Goal: Book appointment/travel/reservation

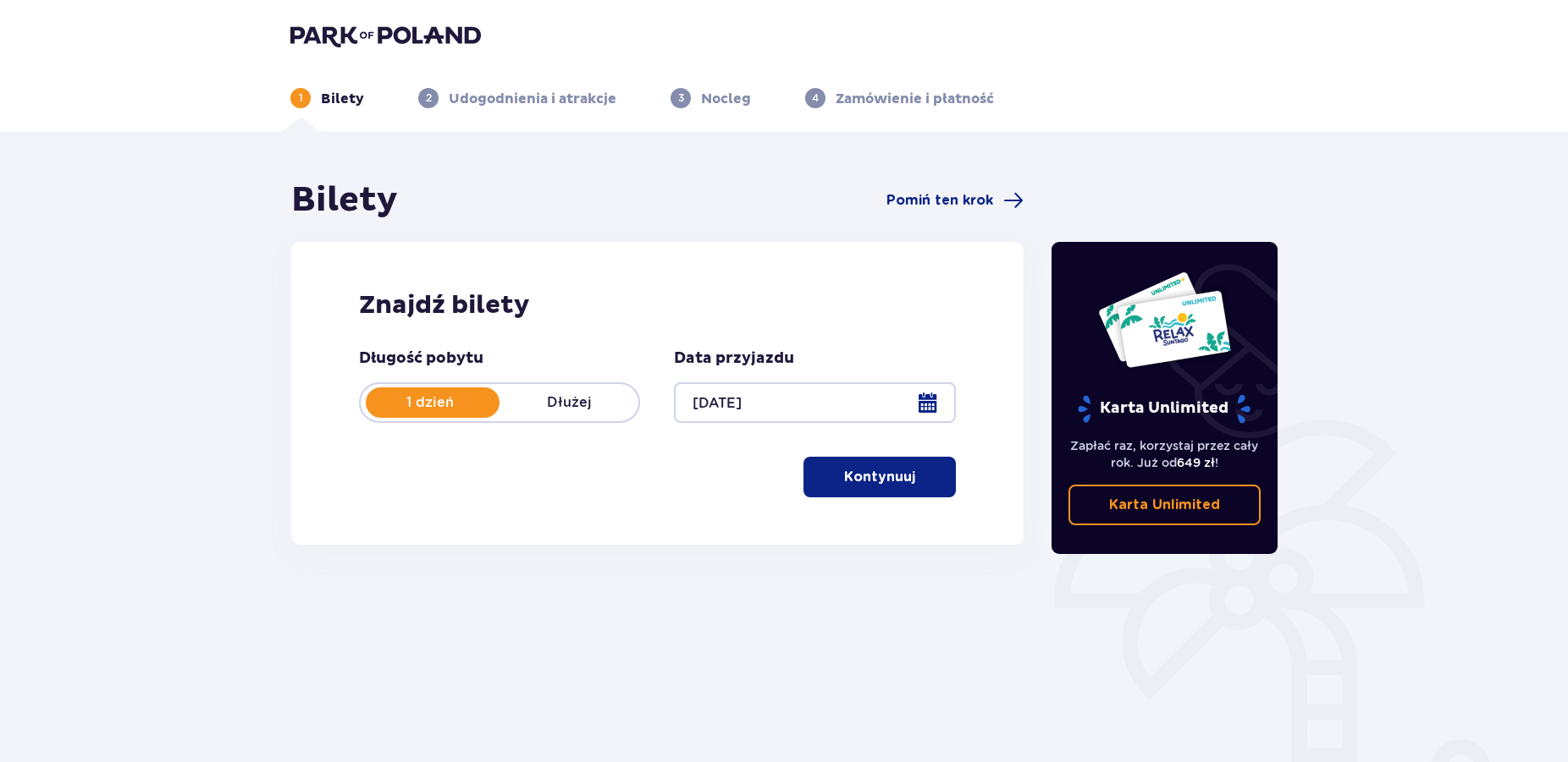
click at [921, 486] on span "button" at bounding box center [918, 477] width 20 height 20
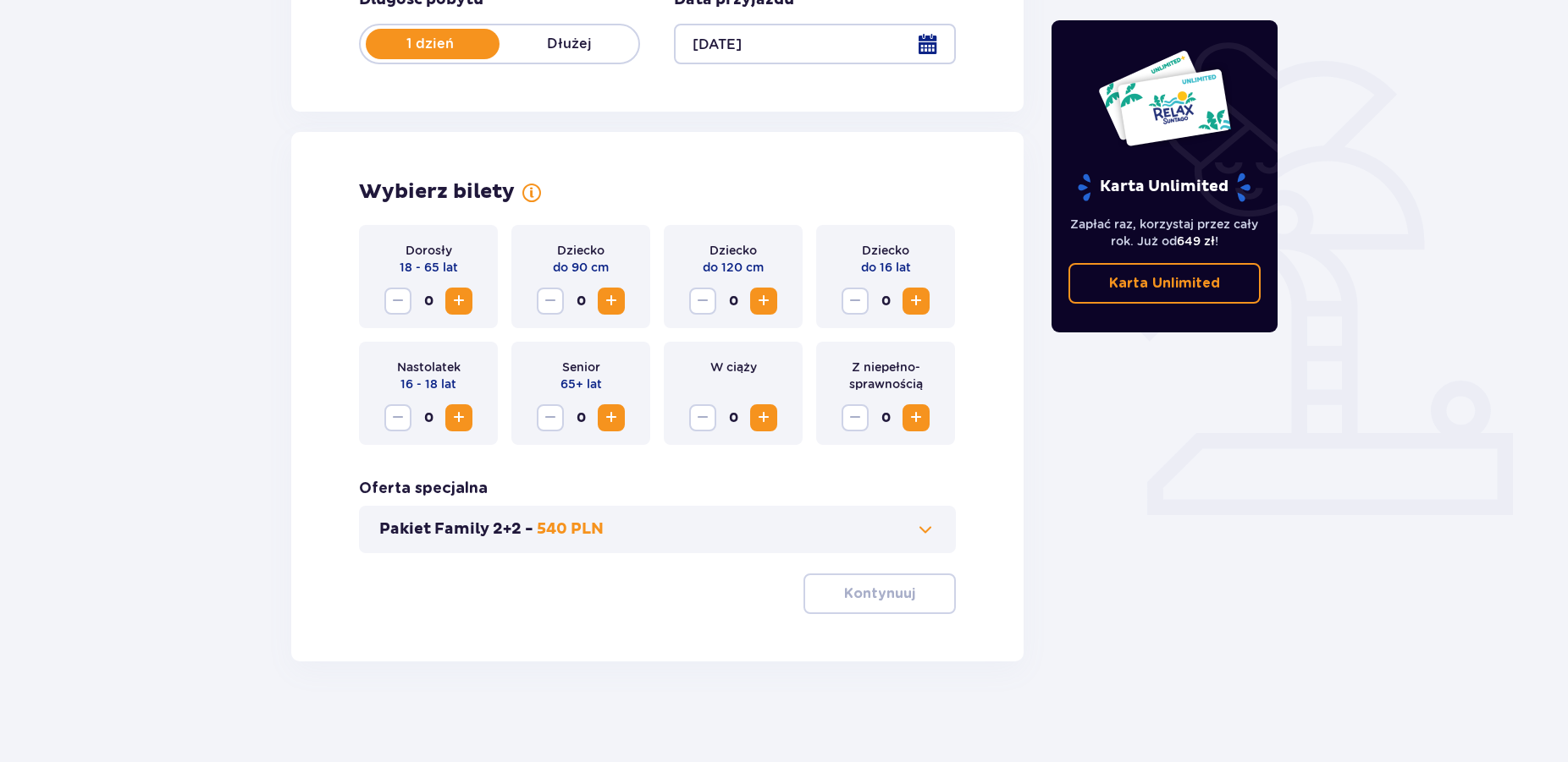
scroll to position [359, 0]
click at [462, 300] on span "Zwiększ" at bounding box center [459, 300] width 20 height 20
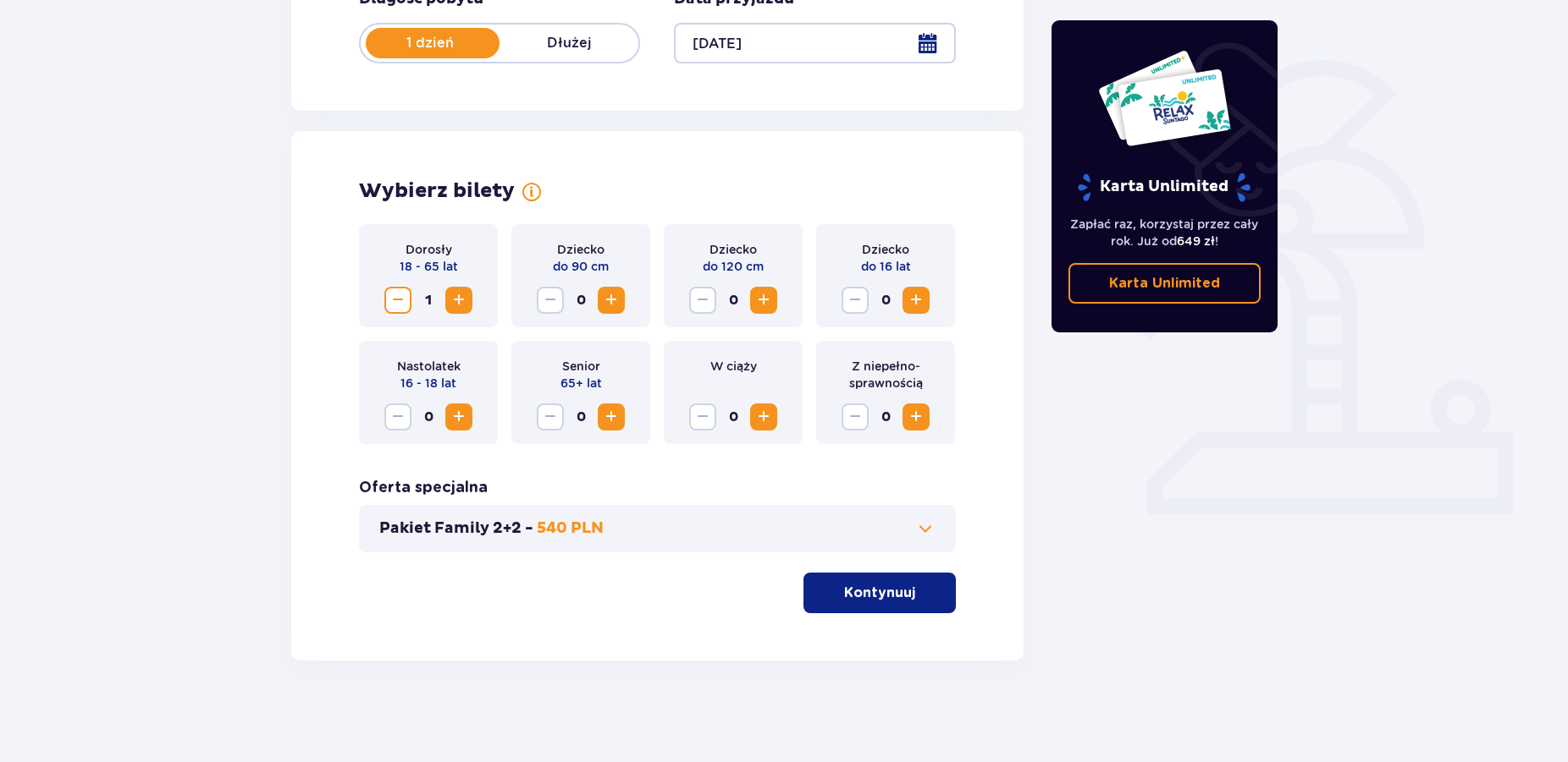
click at [462, 300] on span "Zwiększ" at bounding box center [459, 300] width 20 height 20
click at [923, 298] on span "Zwiększ" at bounding box center [916, 300] width 20 height 20
click at [614, 299] on span "Zwiększ" at bounding box center [611, 300] width 20 height 20
click at [923, 534] on span at bounding box center [925, 529] width 20 height 20
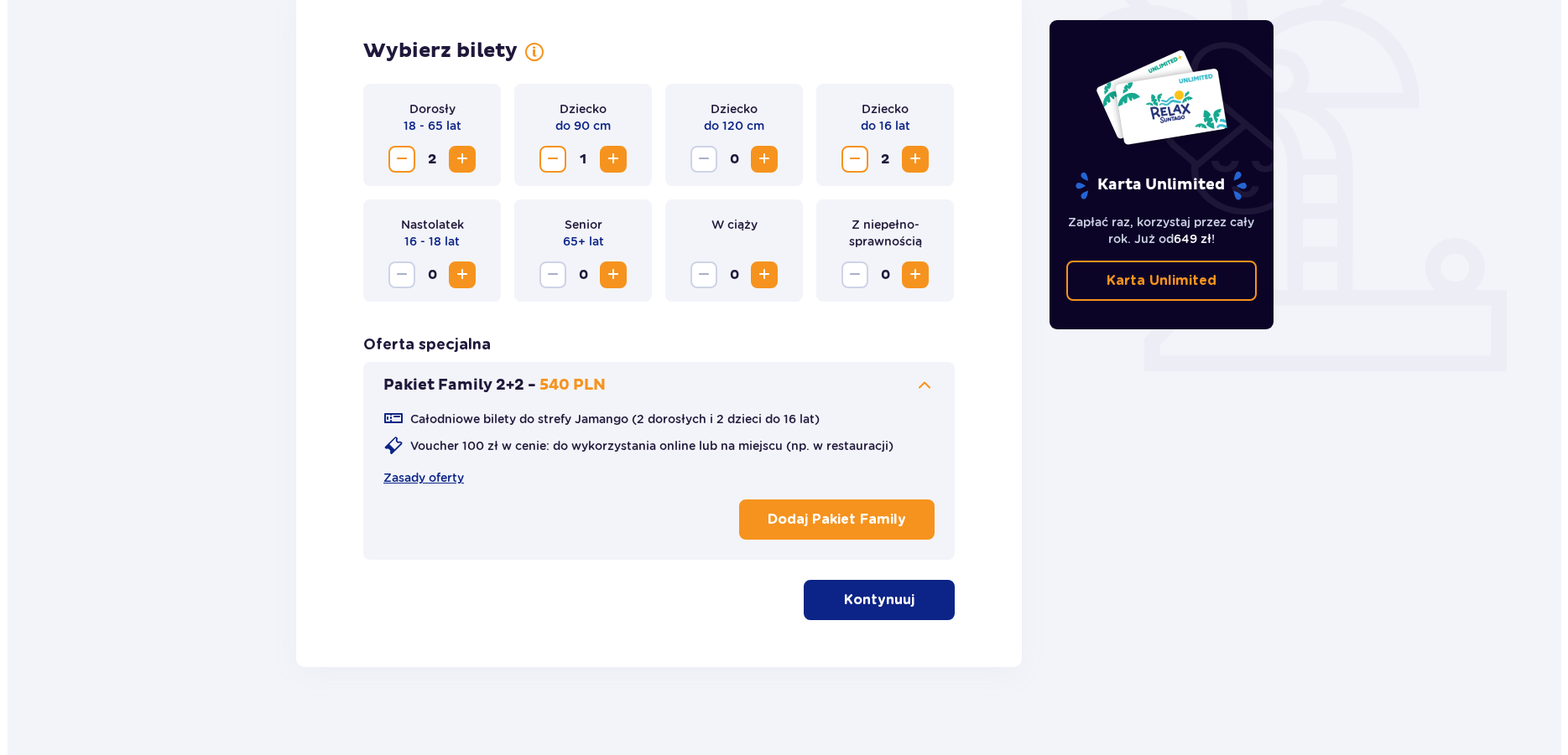
scroll to position [507, 0]
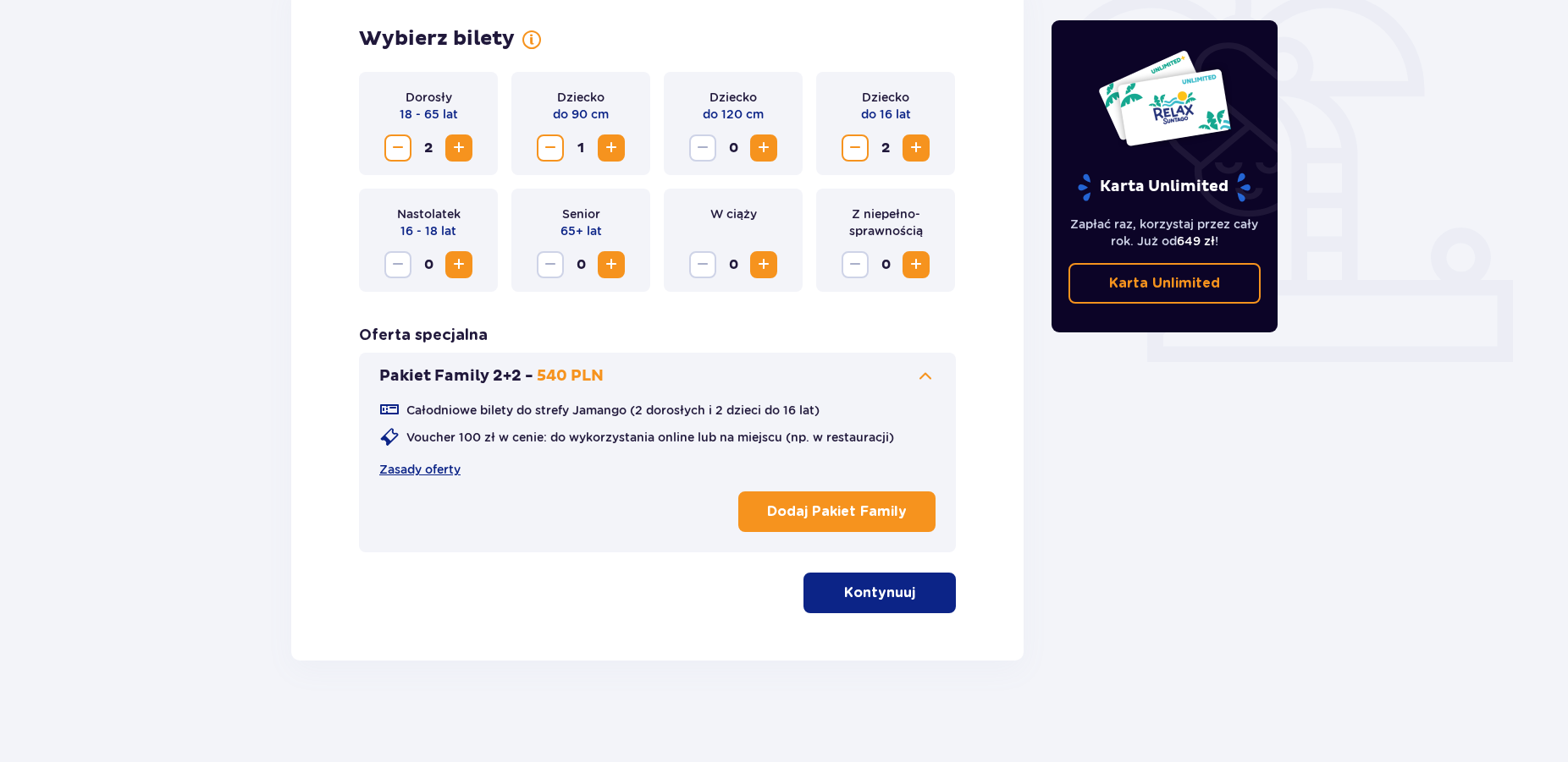
click at [871, 517] on p "Dodaj Pakiet Family" at bounding box center [836, 512] width 139 height 19
click at [894, 608] on button "Kontynuuj" at bounding box center [879, 593] width 153 height 41
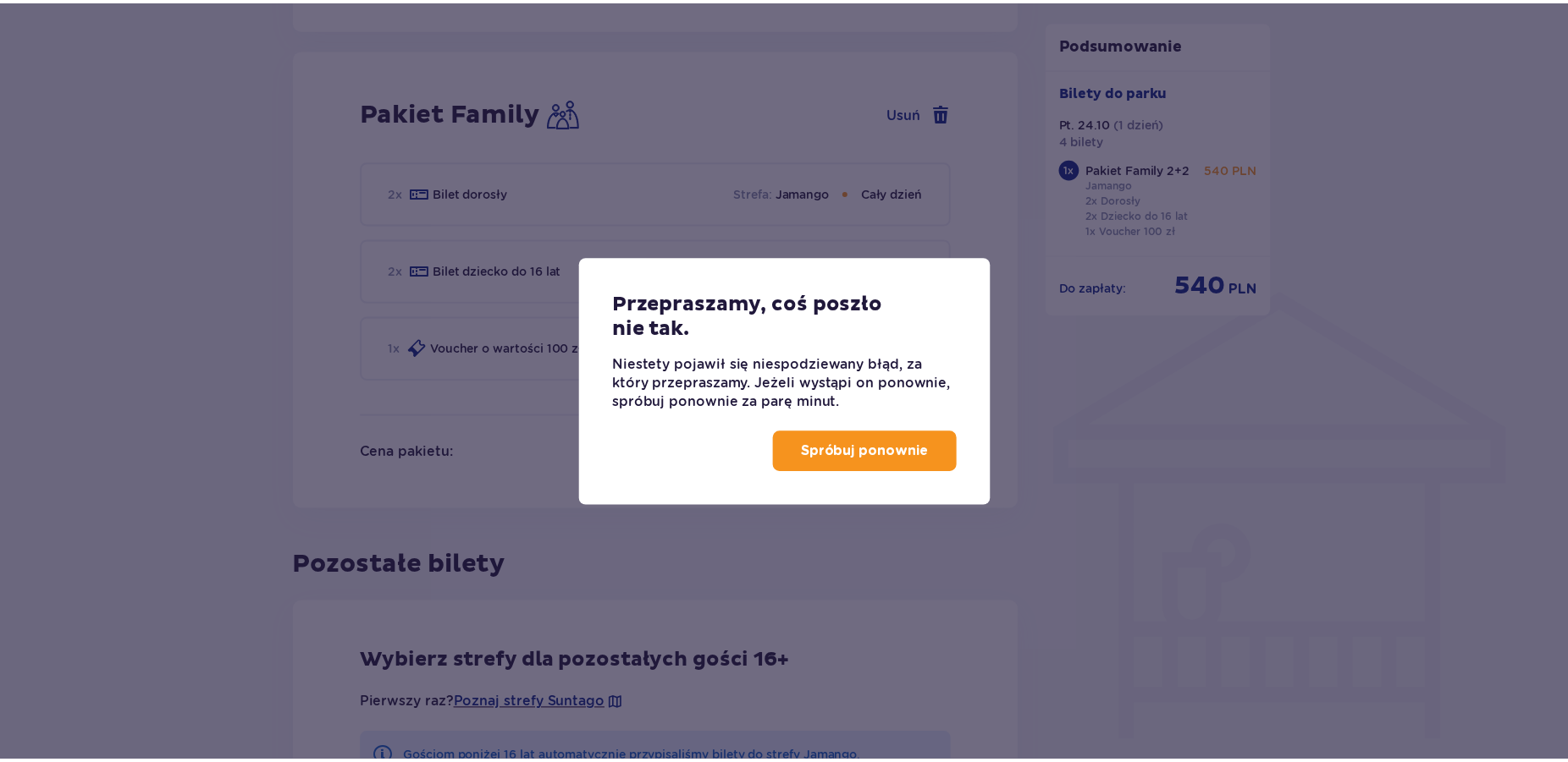
scroll to position [1112, 0]
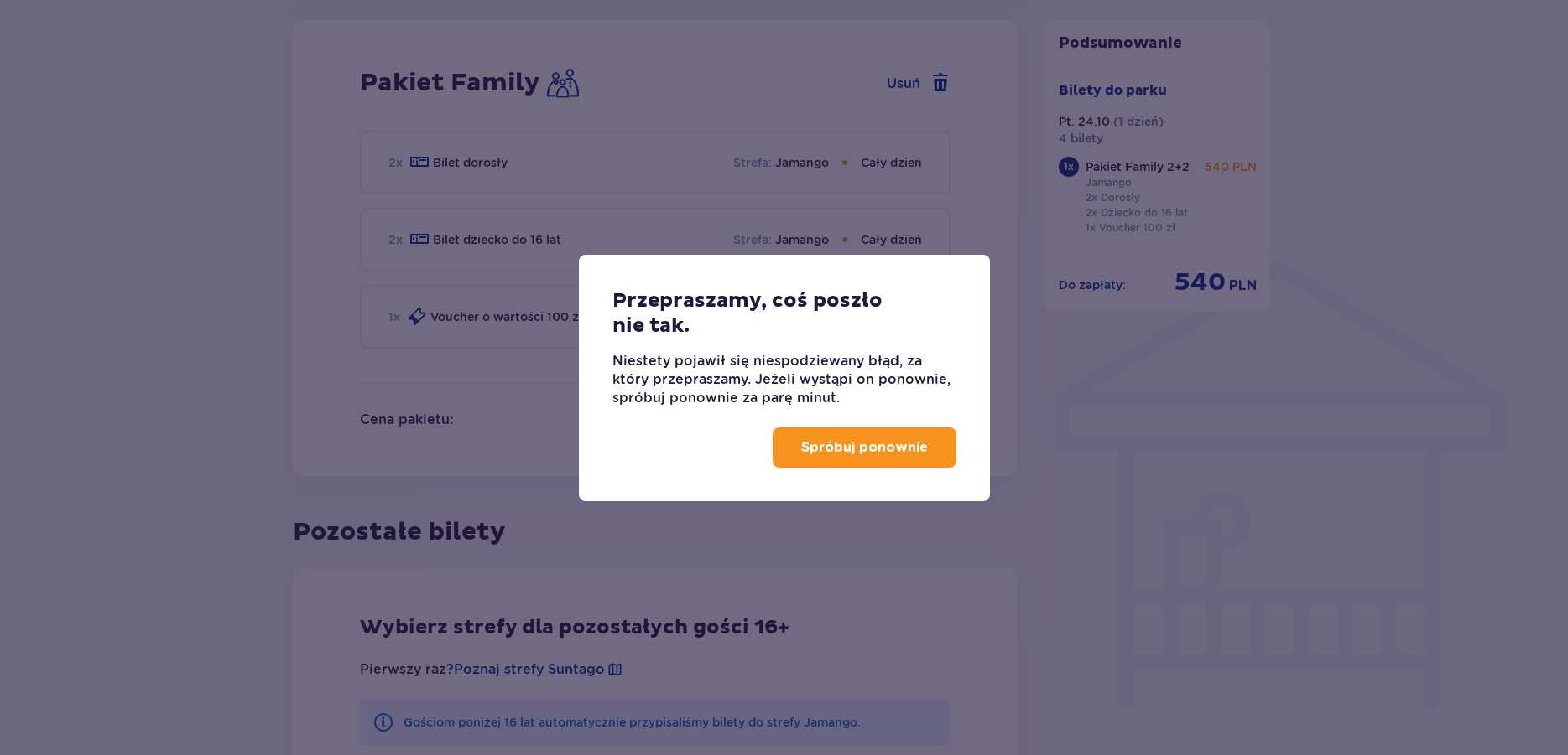
click at [890, 449] on p "Spróbuj ponownie" at bounding box center [864, 447] width 127 height 18
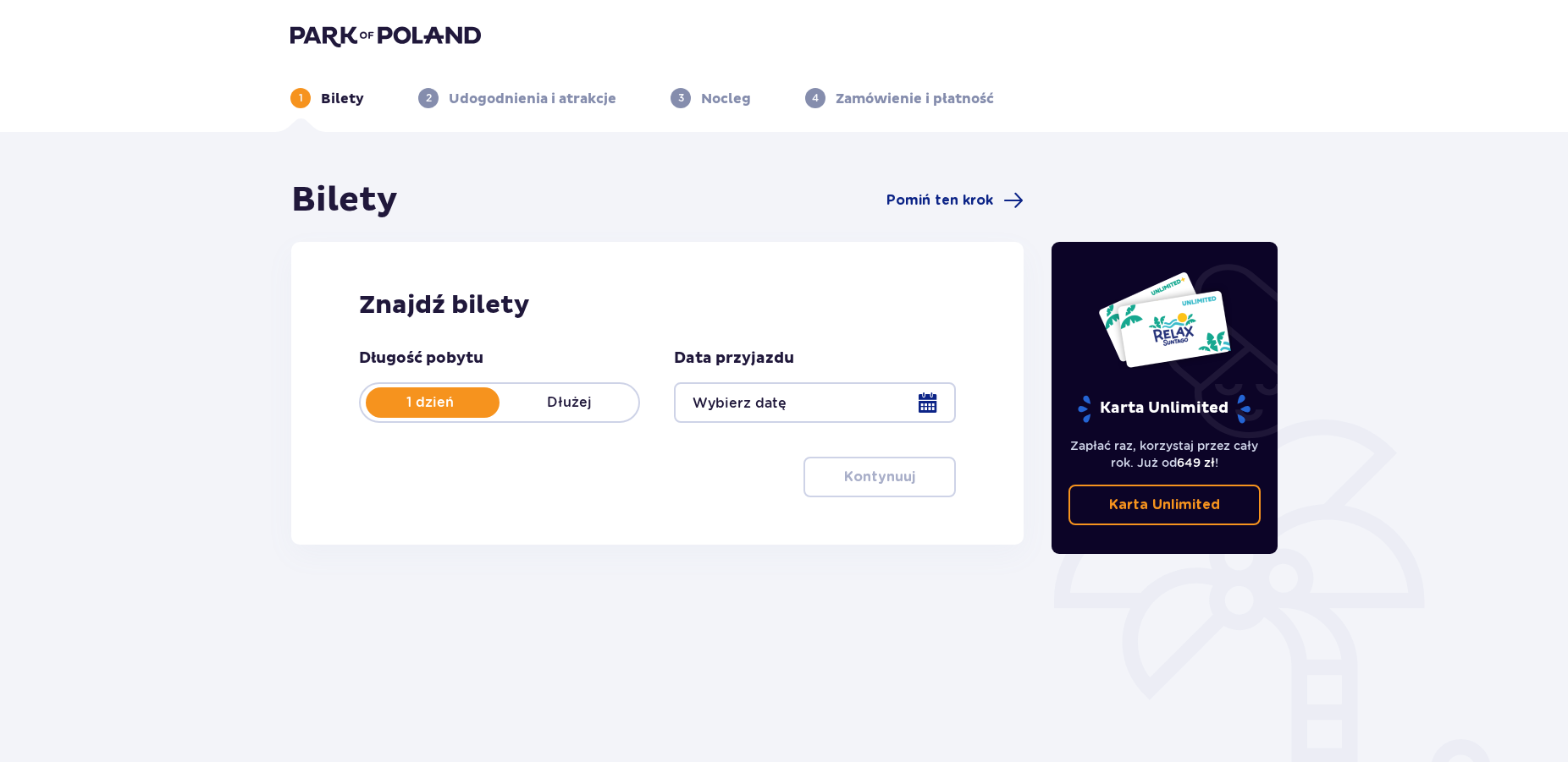
click at [926, 398] on div at bounding box center [814, 403] width 281 height 41
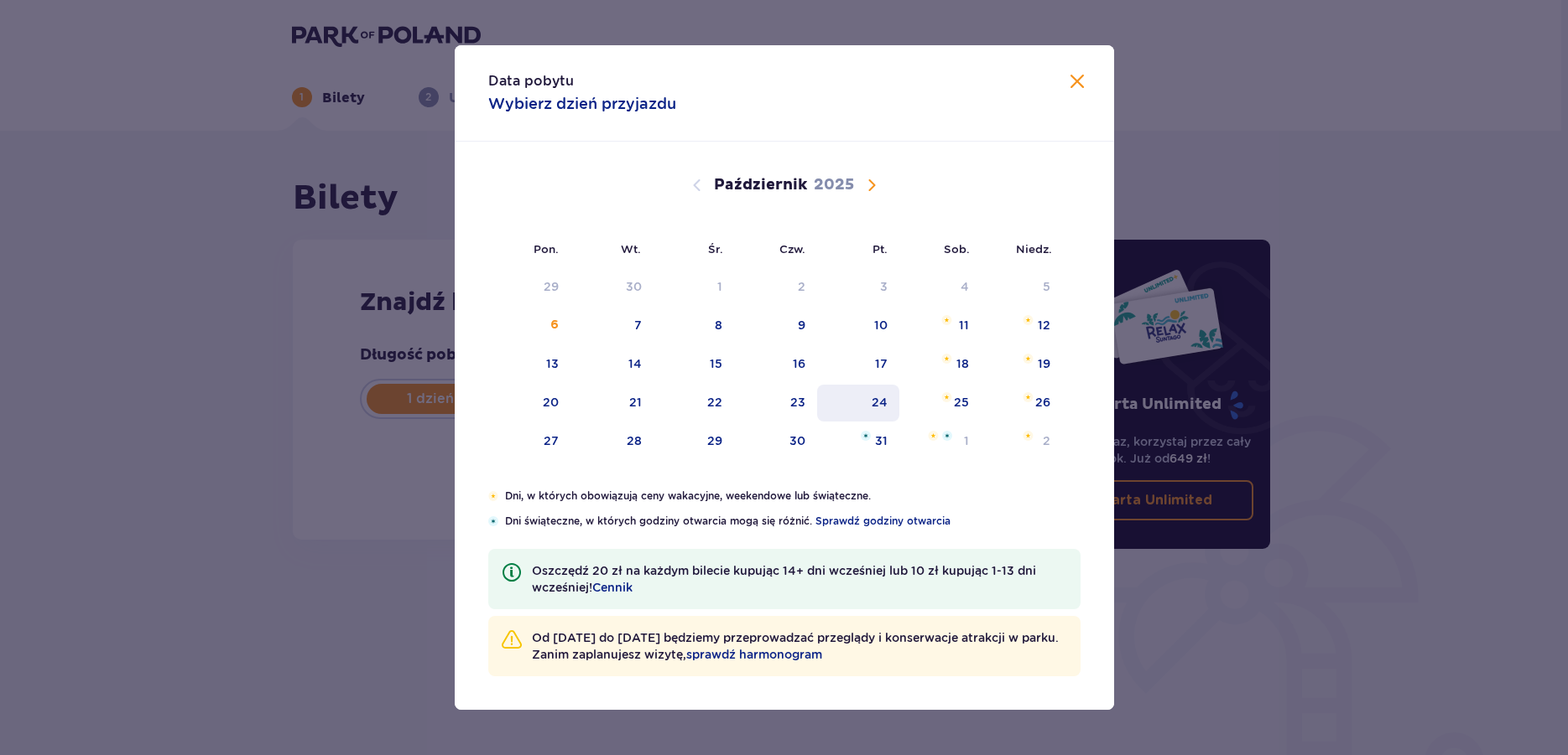
click at [880, 394] on div "24" at bounding box center [879, 402] width 16 height 17
type input "[DATE]"
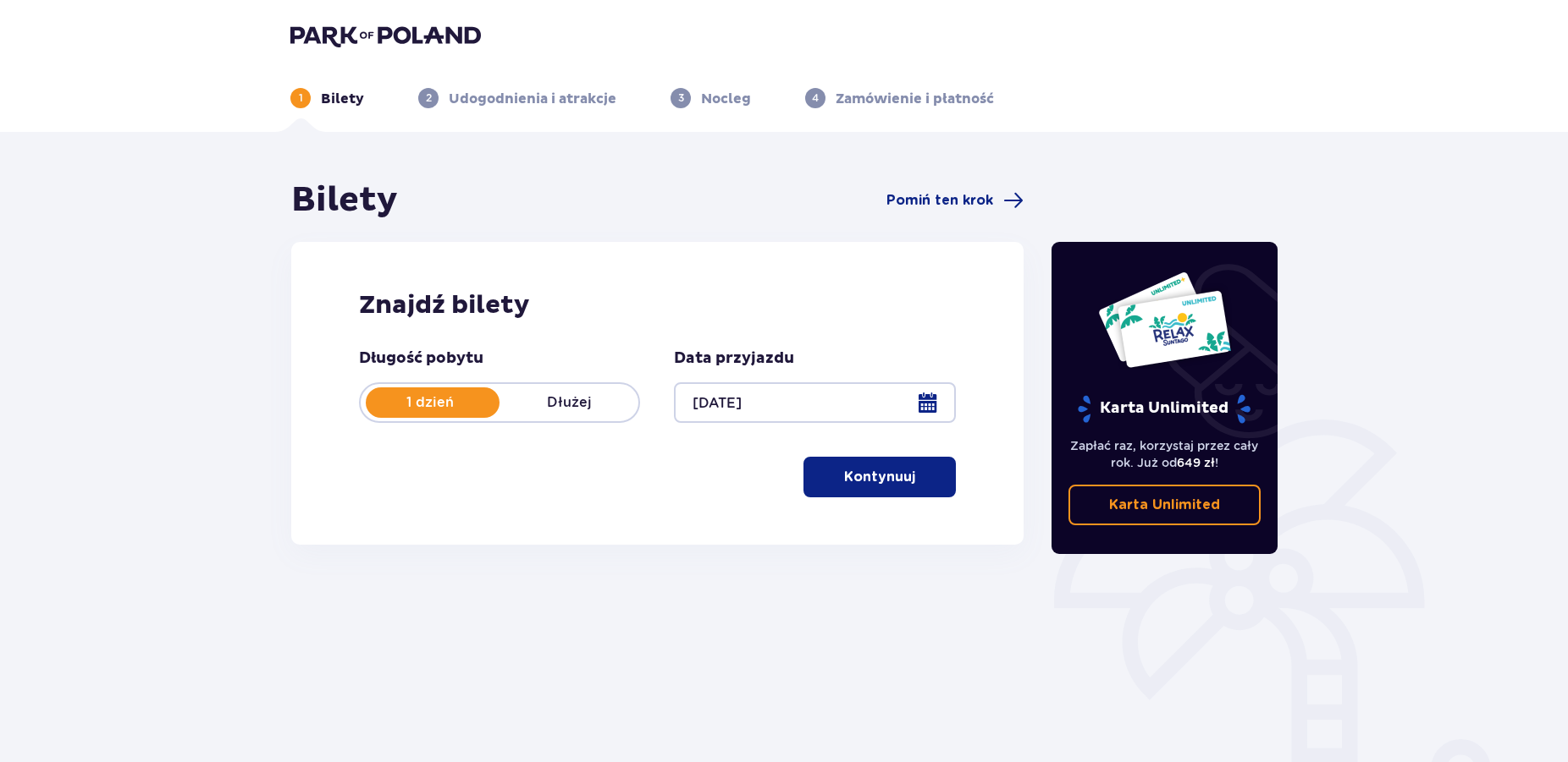
click at [883, 486] on button "Kontynuuj" at bounding box center [879, 477] width 153 height 41
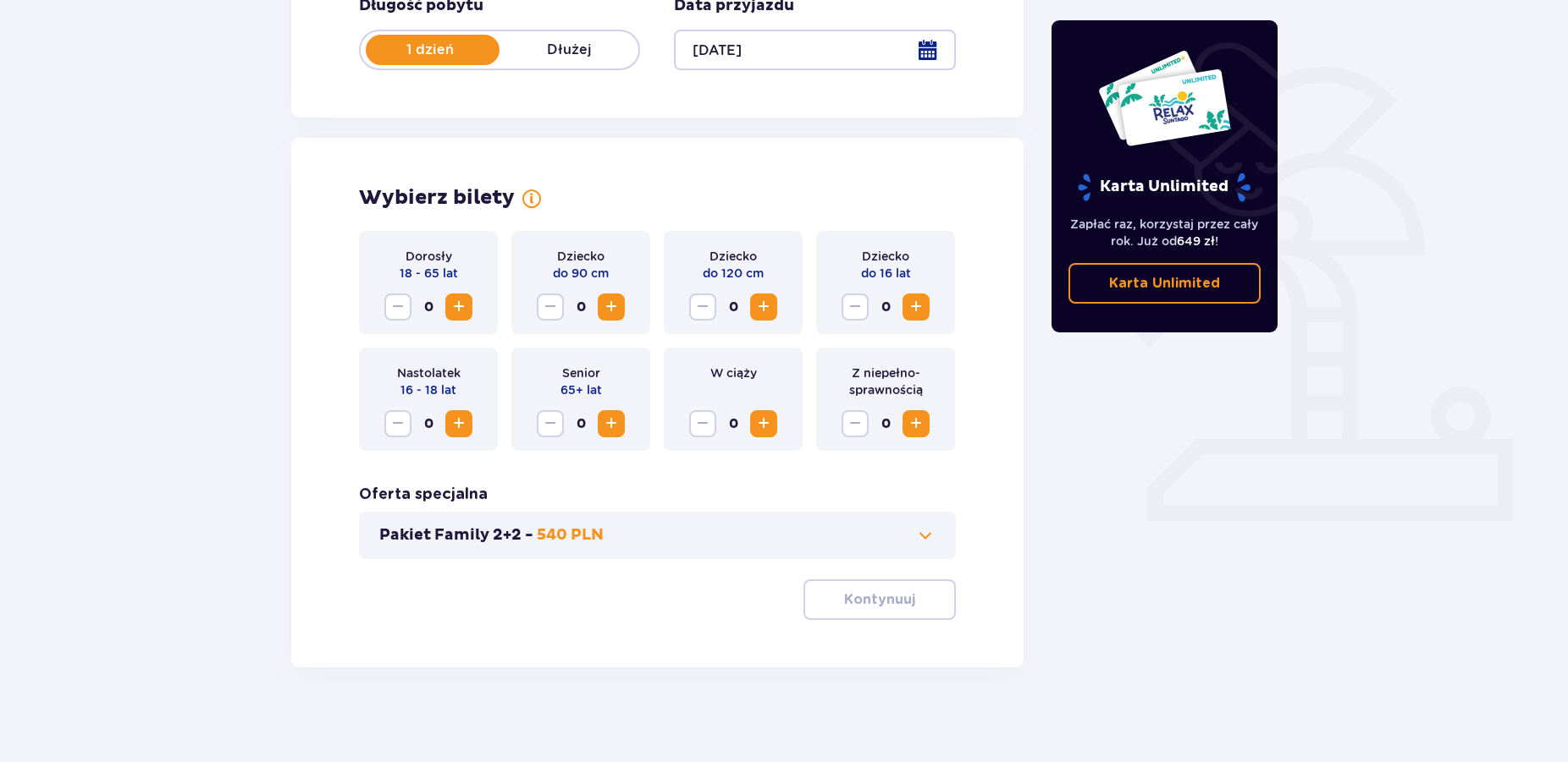
scroll to position [359, 0]
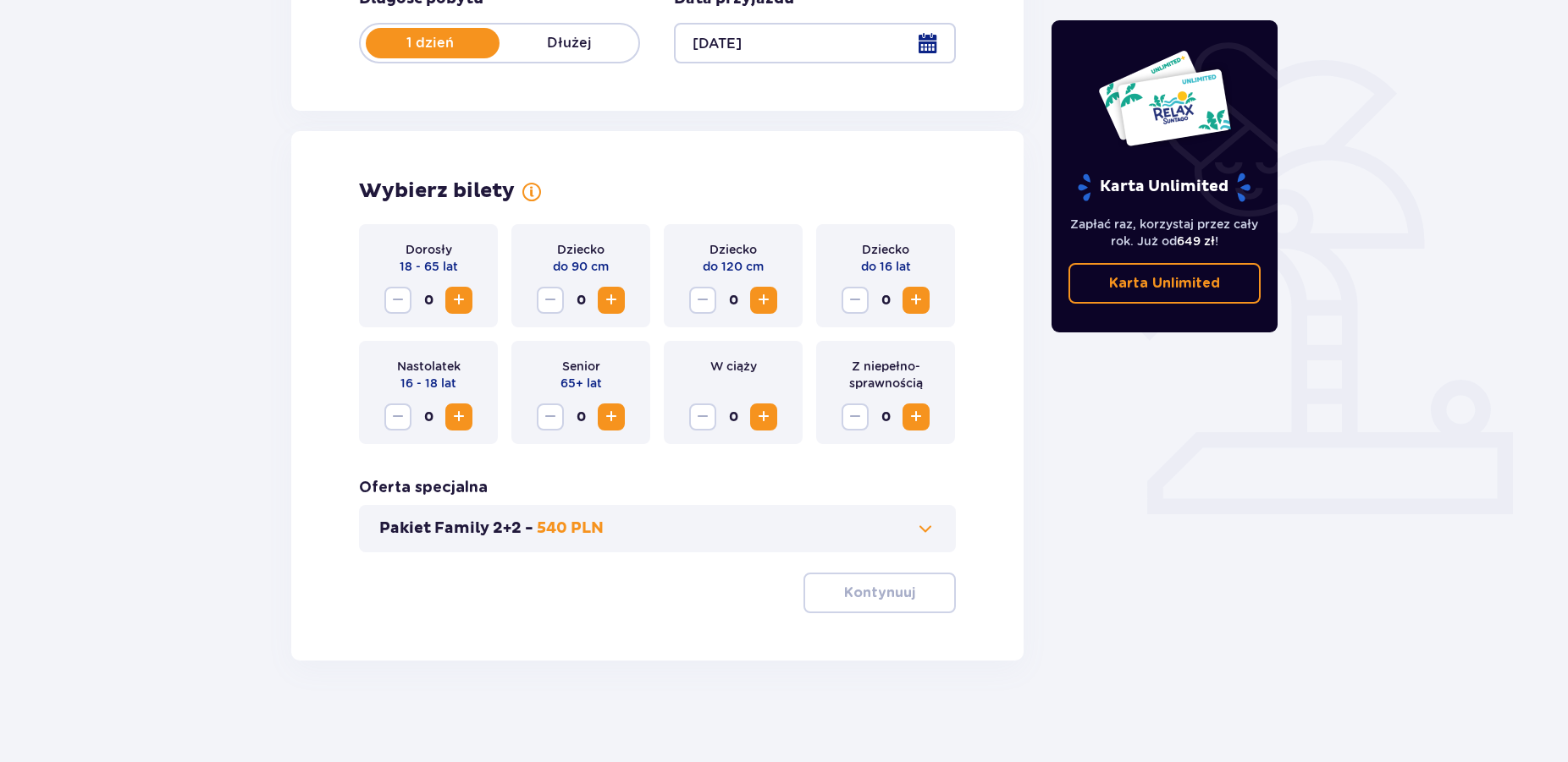
click at [455, 299] on span "Zwiększ" at bounding box center [459, 300] width 20 height 20
click at [459, 300] on span "Zwiększ" at bounding box center [459, 300] width 20 height 20
click at [607, 304] on span "Zwiększ" at bounding box center [611, 300] width 20 height 20
click at [921, 304] on span "Zwiększ" at bounding box center [916, 300] width 20 height 20
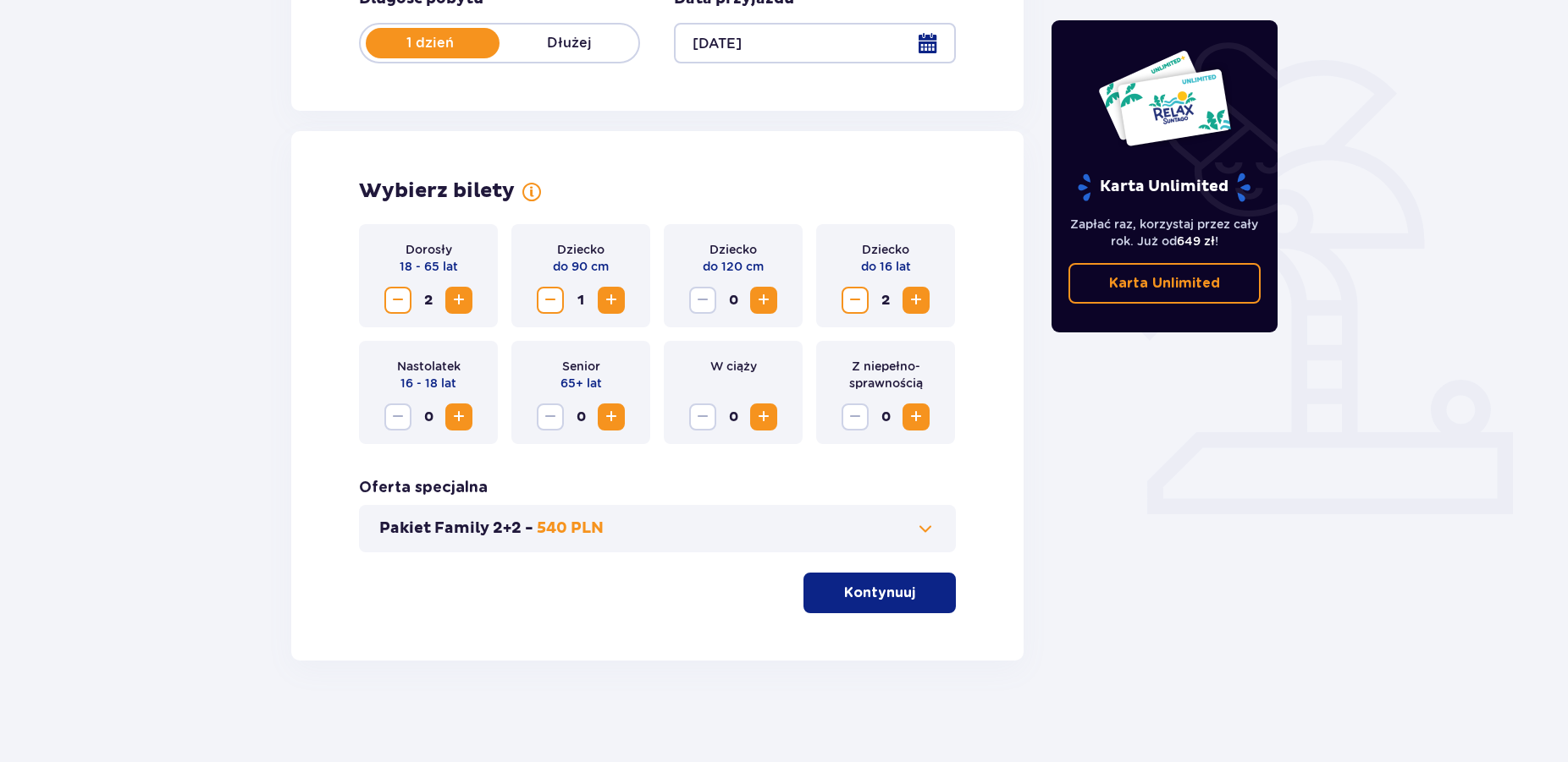
click at [899, 596] on p "Kontynuuj" at bounding box center [879, 593] width 71 height 19
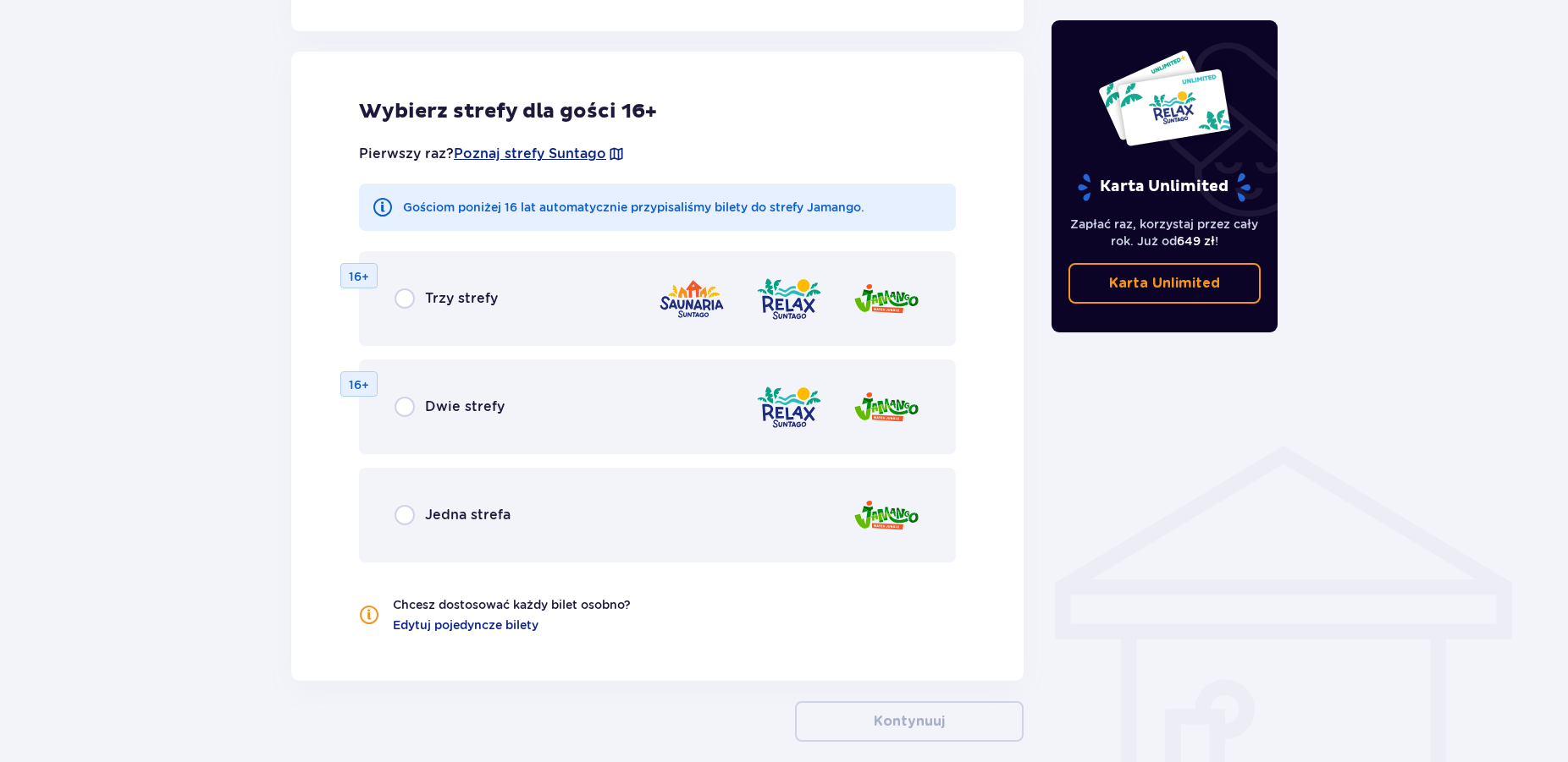
scroll to position [939, 0]
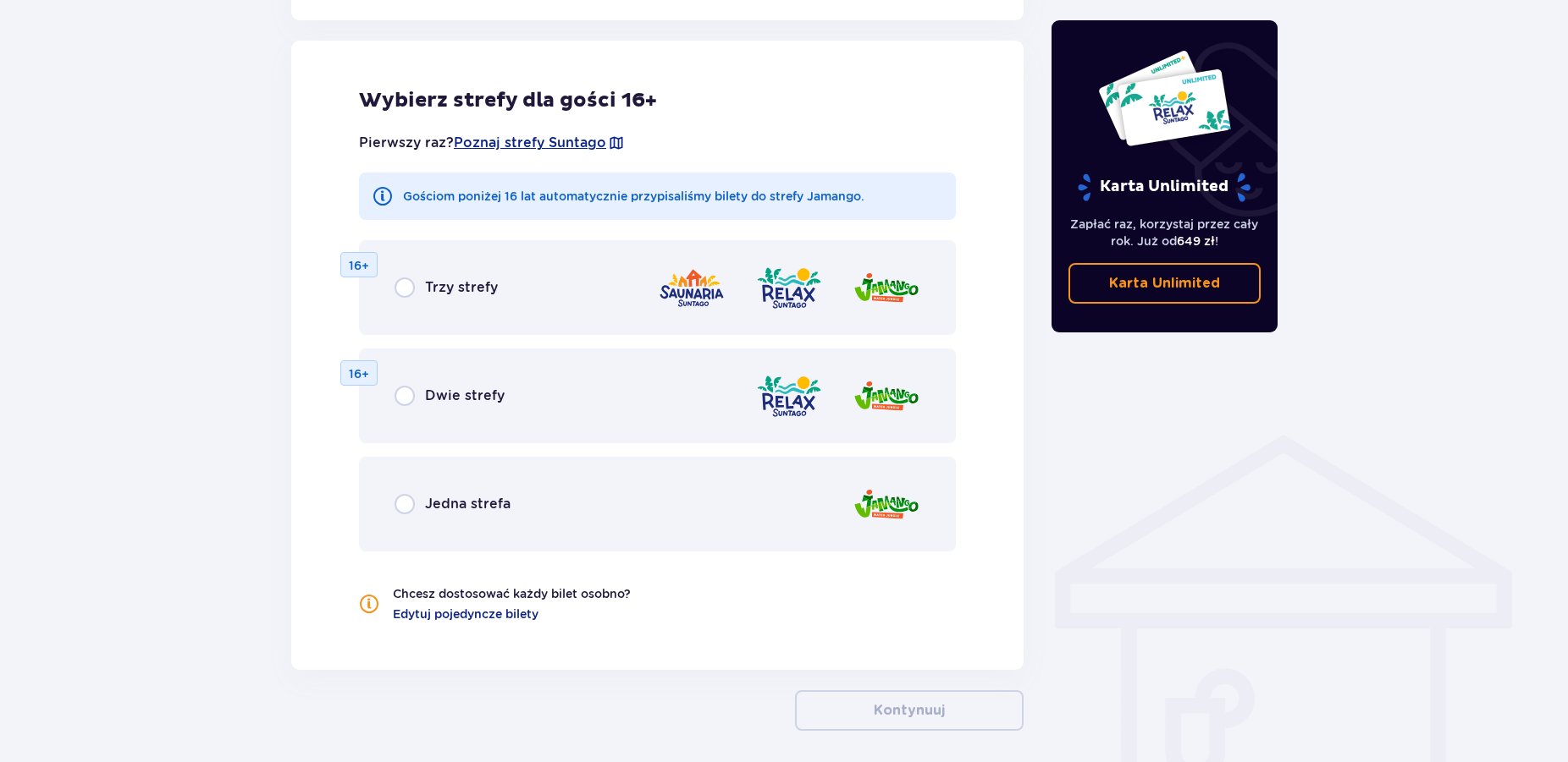
click at [406, 504] on input "radio" at bounding box center [404, 504] width 20 height 20
radio input "true"
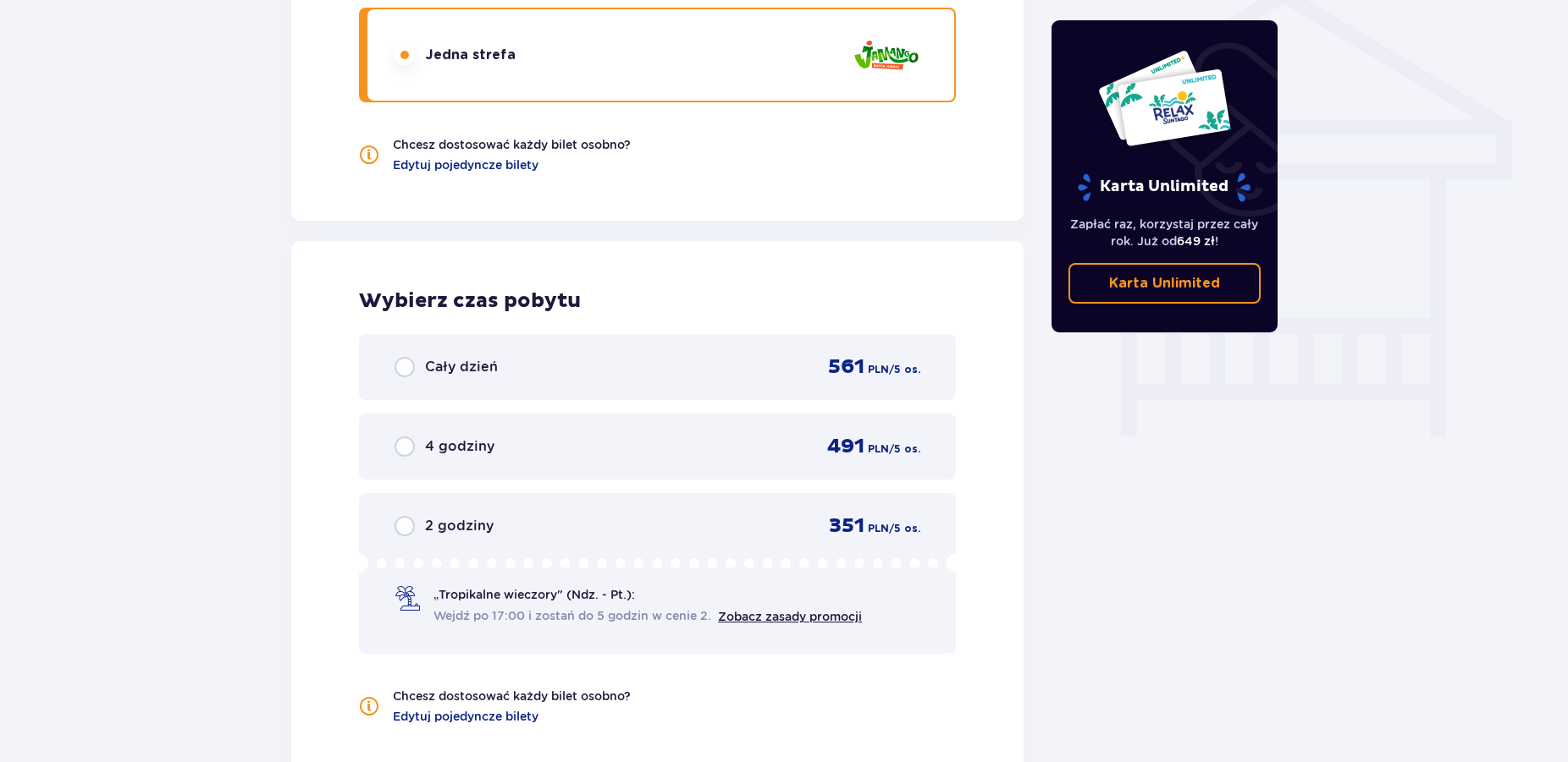
scroll to position [1561, 0]
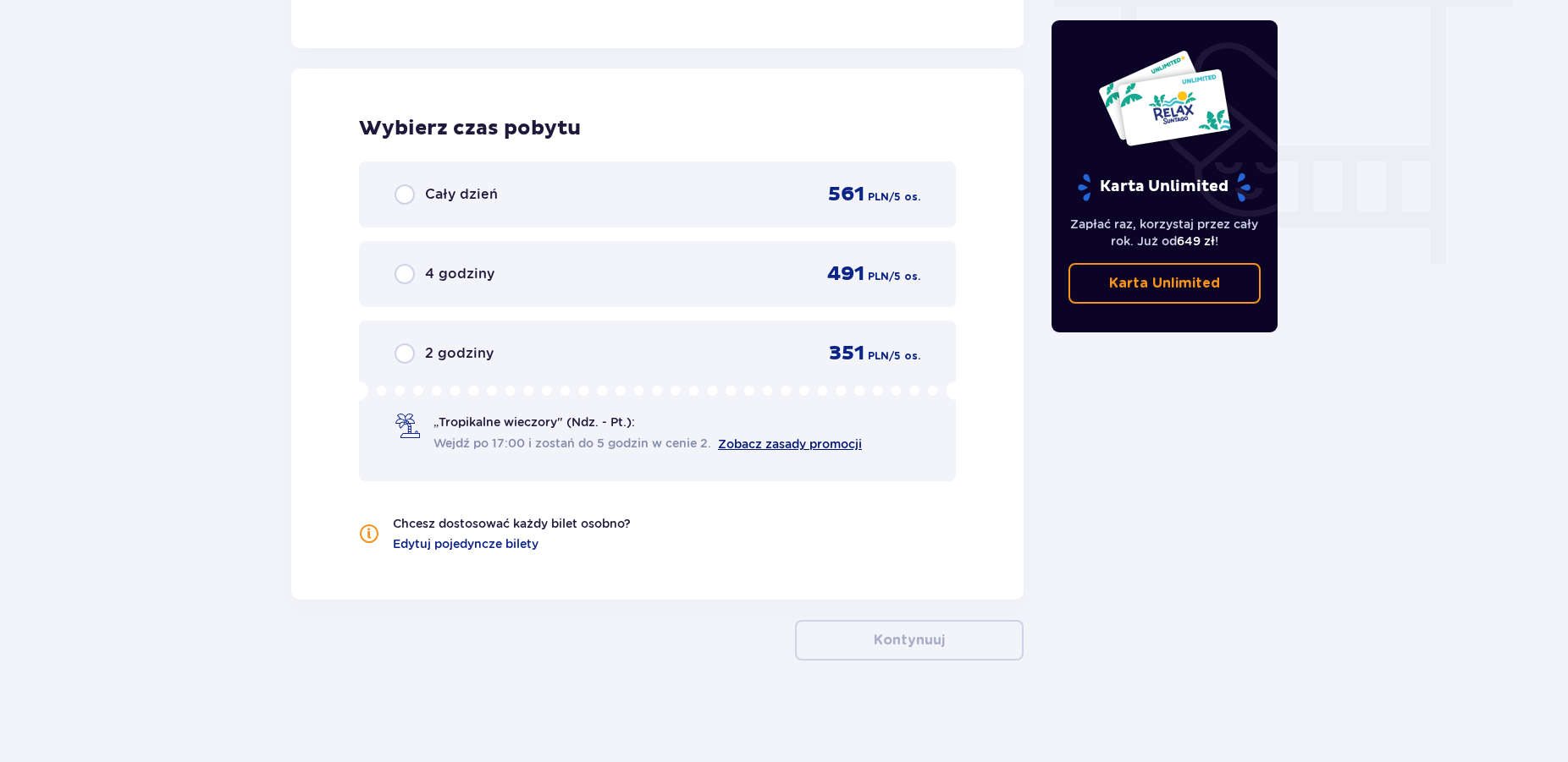
click at [786, 447] on link "Zobacz zasady promocji" at bounding box center [790, 444] width 144 height 13
click at [487, 429] on span "„Tropikalne wieczory" (Ndz. - Pt.):" at bounding box center [533, 421] width 201 height 17
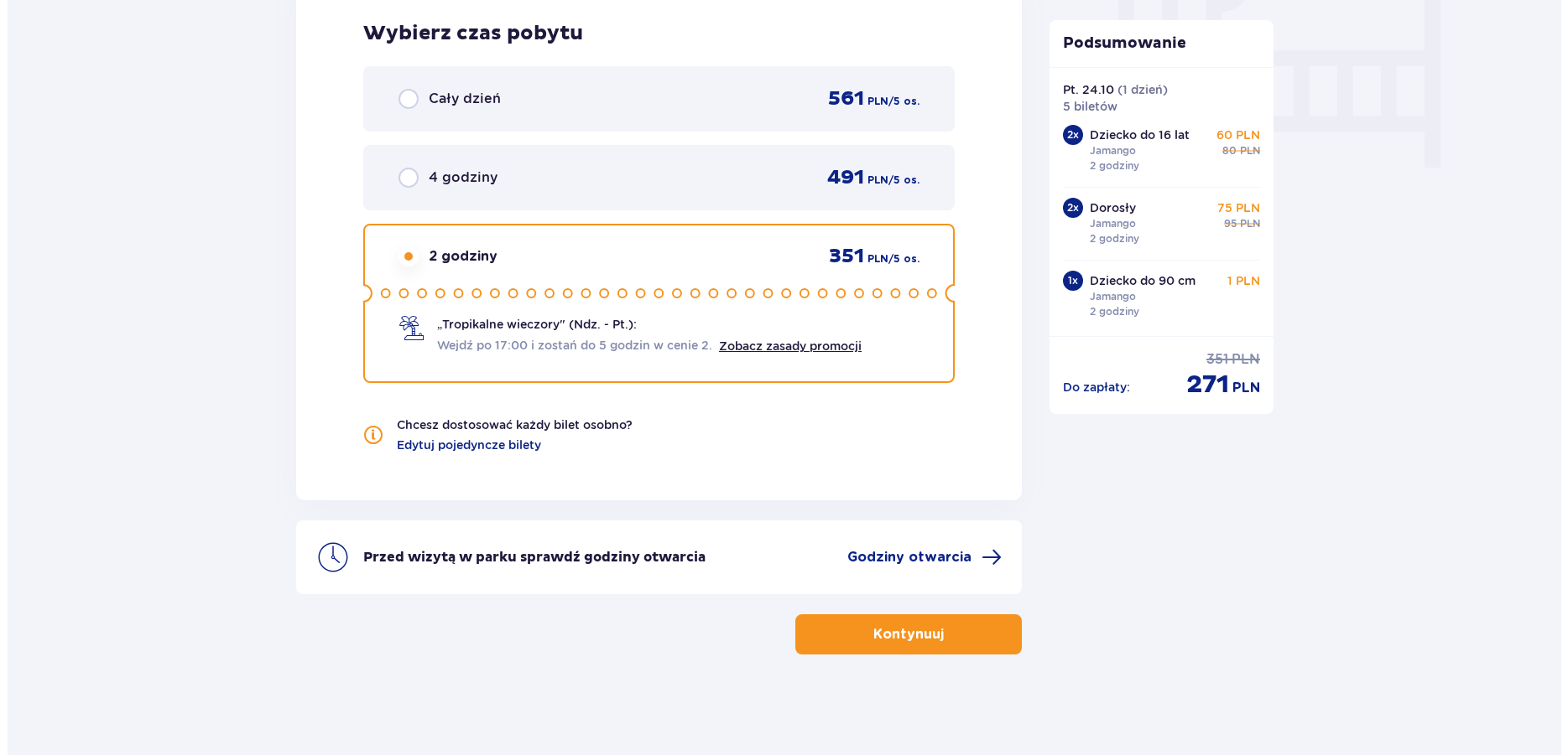
scroll to position [0, 0]
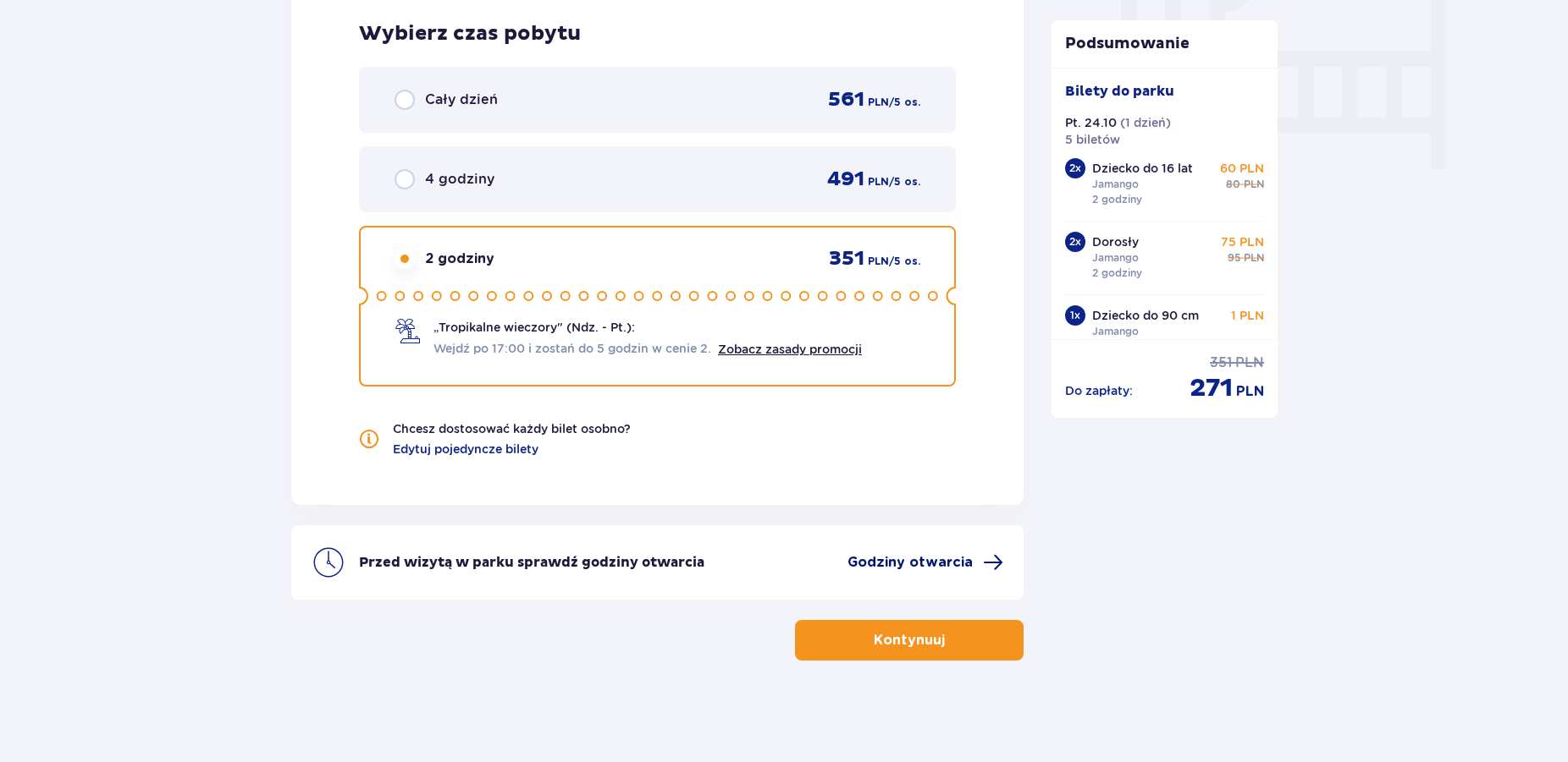
click at [960, 565] on span "Godziny otwarcia" at bounding box center [910, 562] width 125 height 19
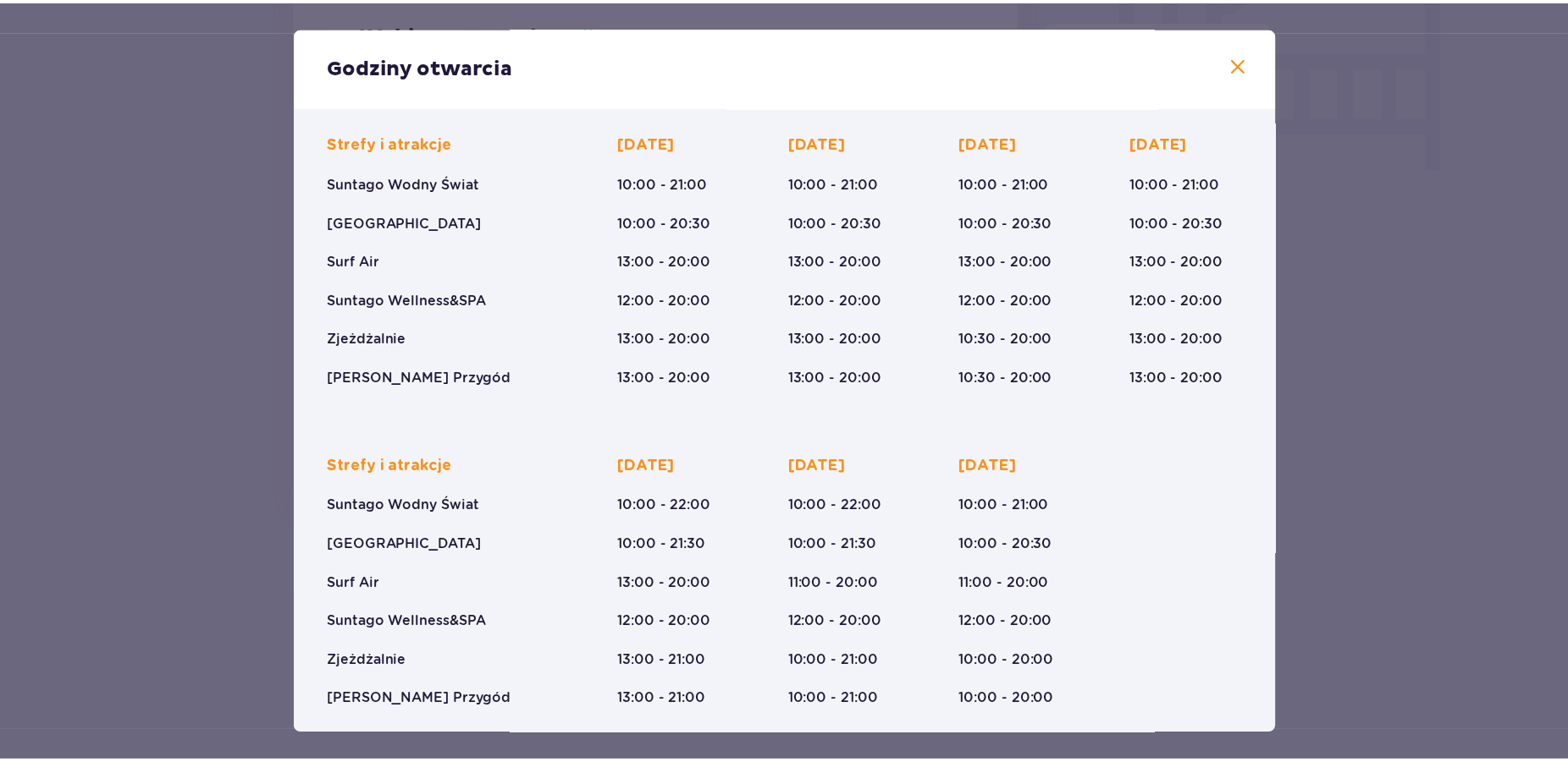
scroll to position [133, 0]
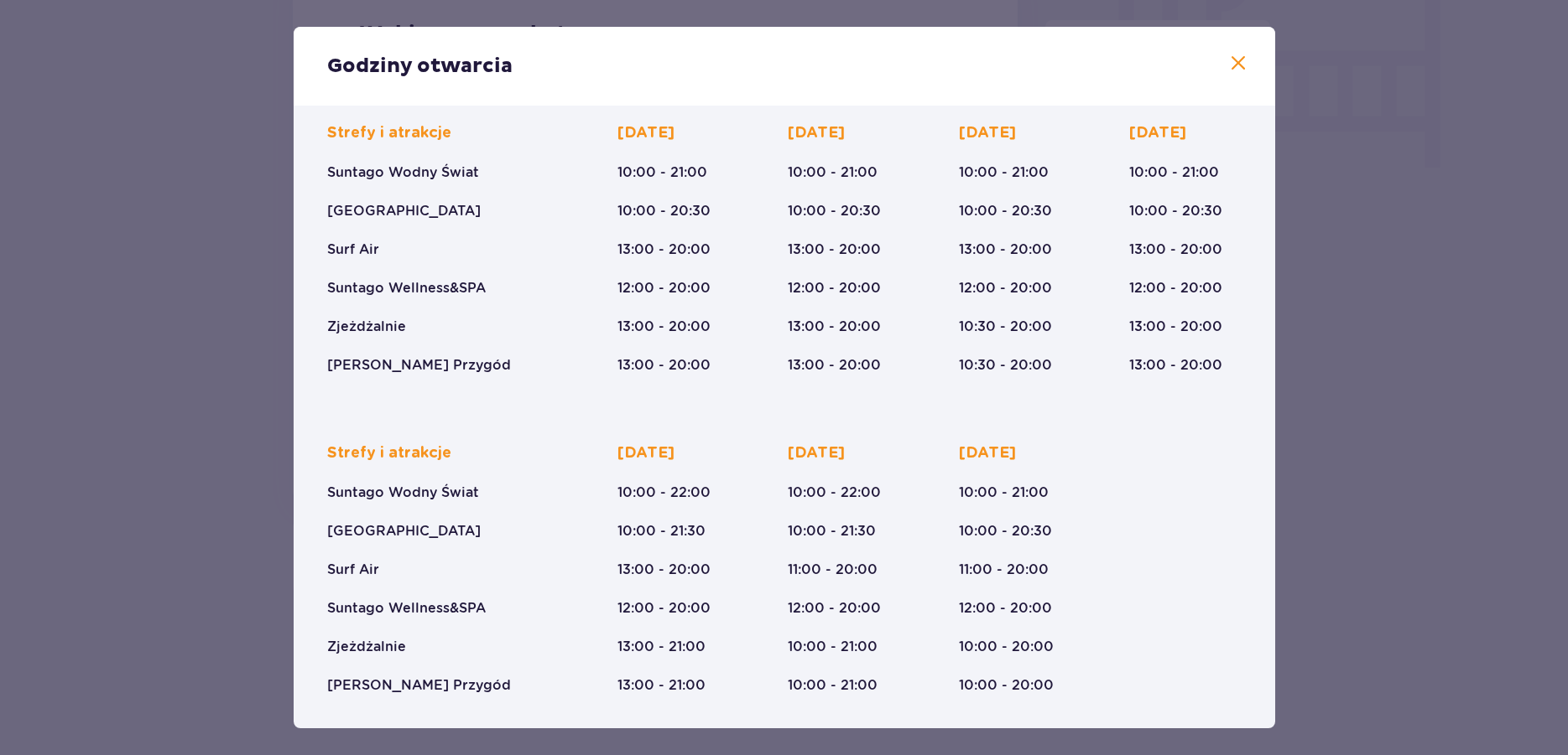
click at [1228, 68] on span at bounding box center [1237, 63] width 20 height 20
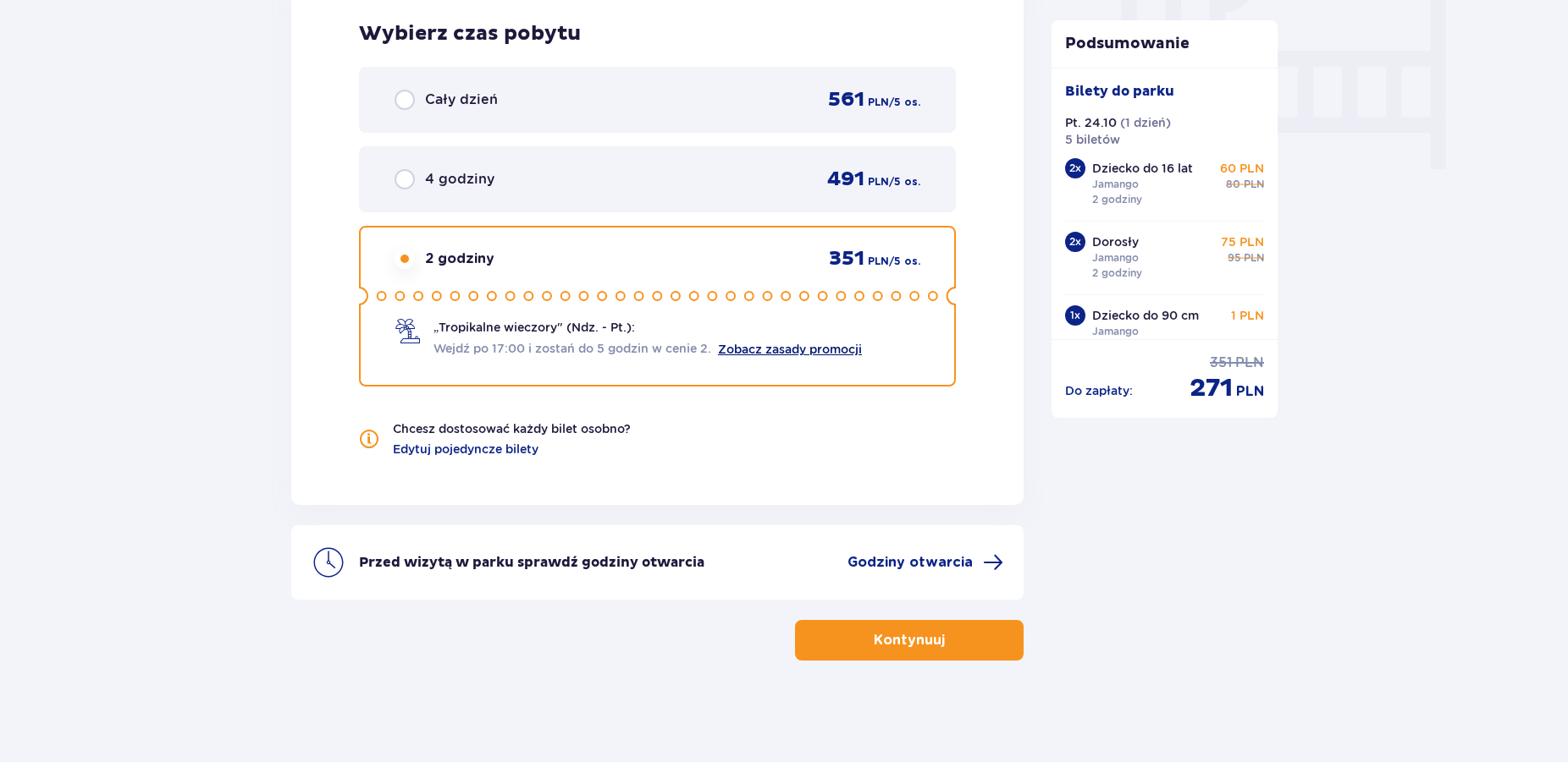
click at [794, 352] on link "Zobacz zasady promocji" at bounding box center [790, 349] width 144 height 13
click at [925, 648] on p "Kontynuuj" at bounding box center [909, 640] width 71 height 19
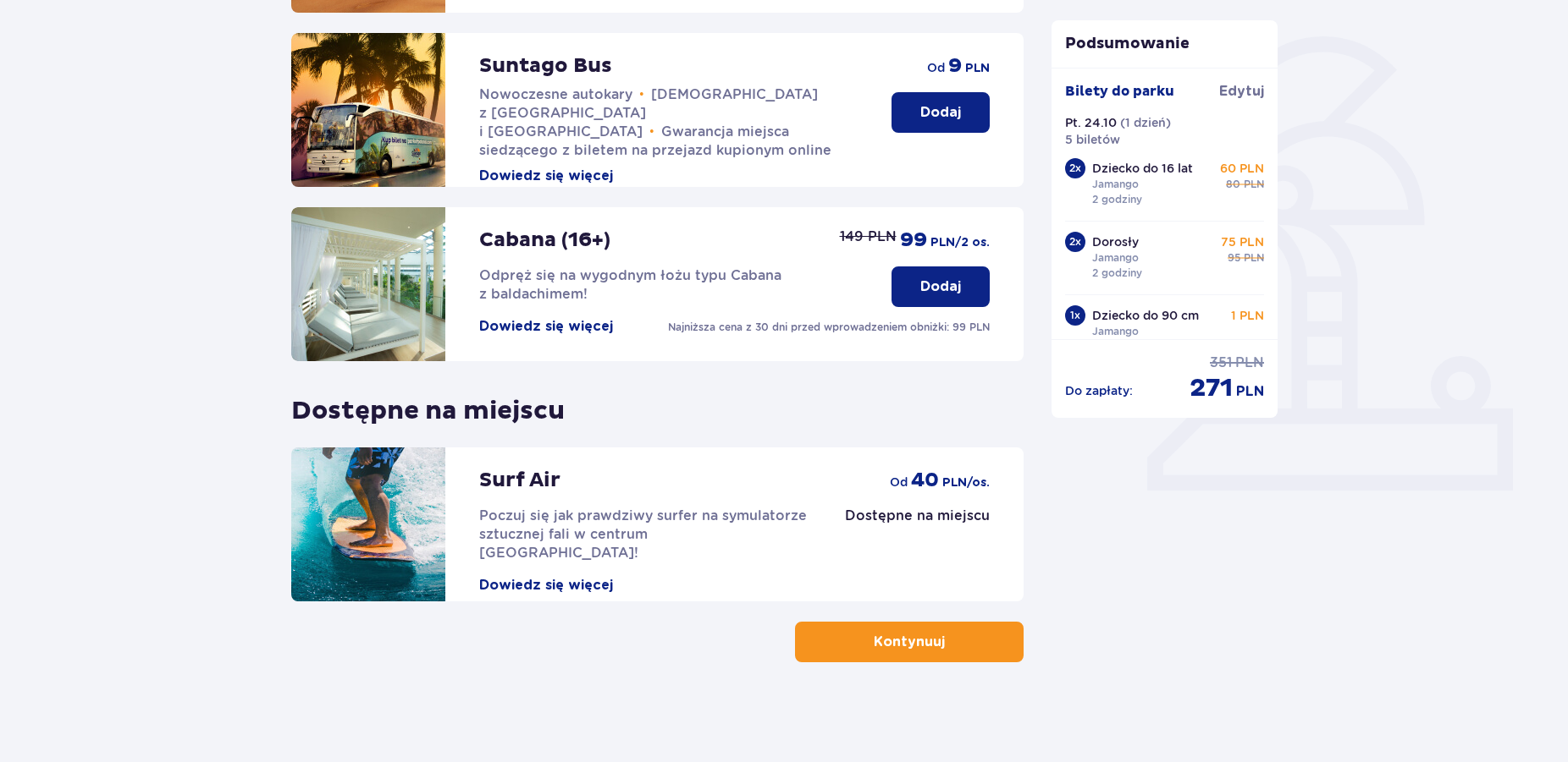
scroll to position [385, 0]
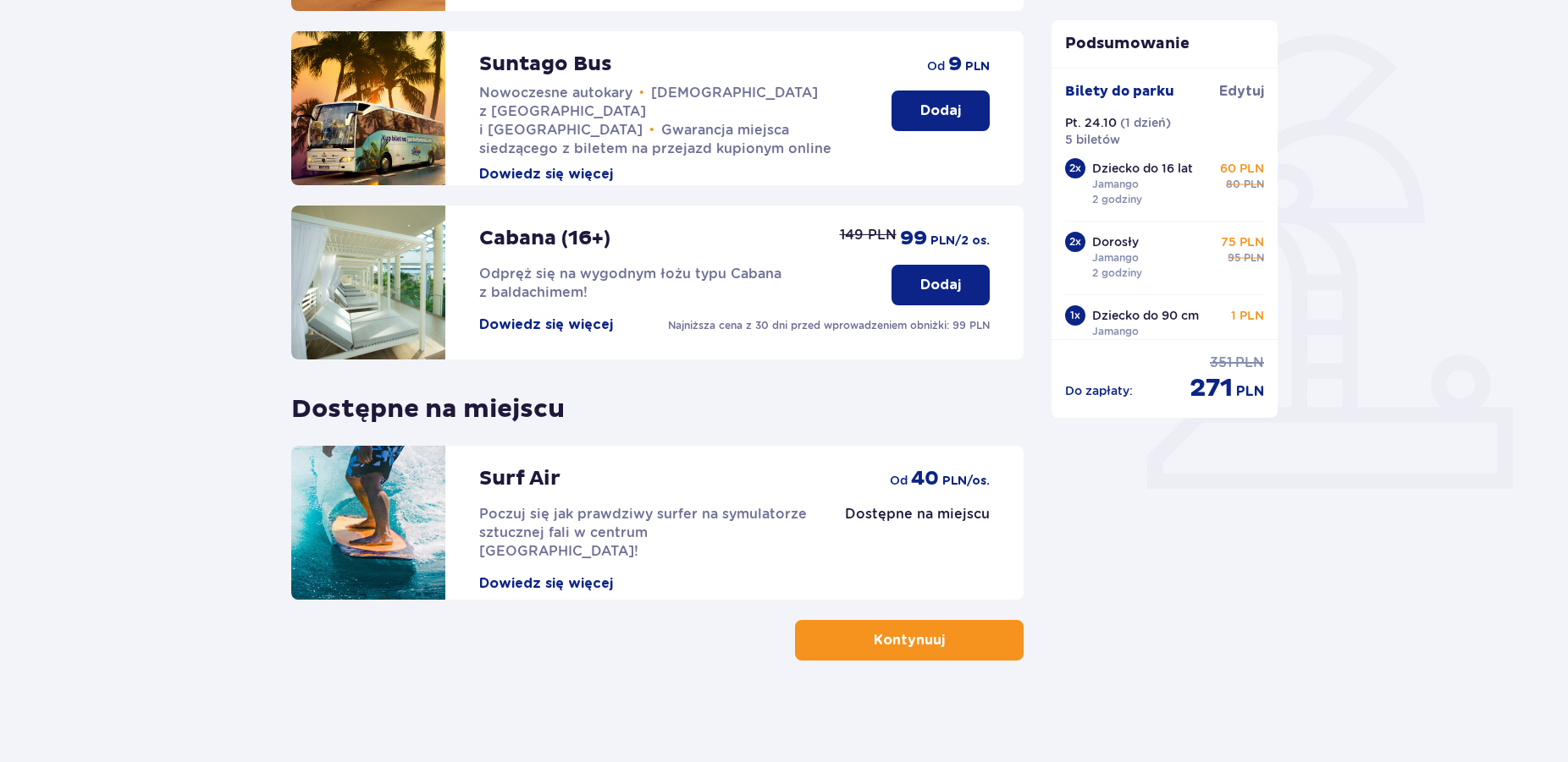
click at [969, 636] on button "Kontynuuj" at bounding box center [910, 640] width 229 height 41
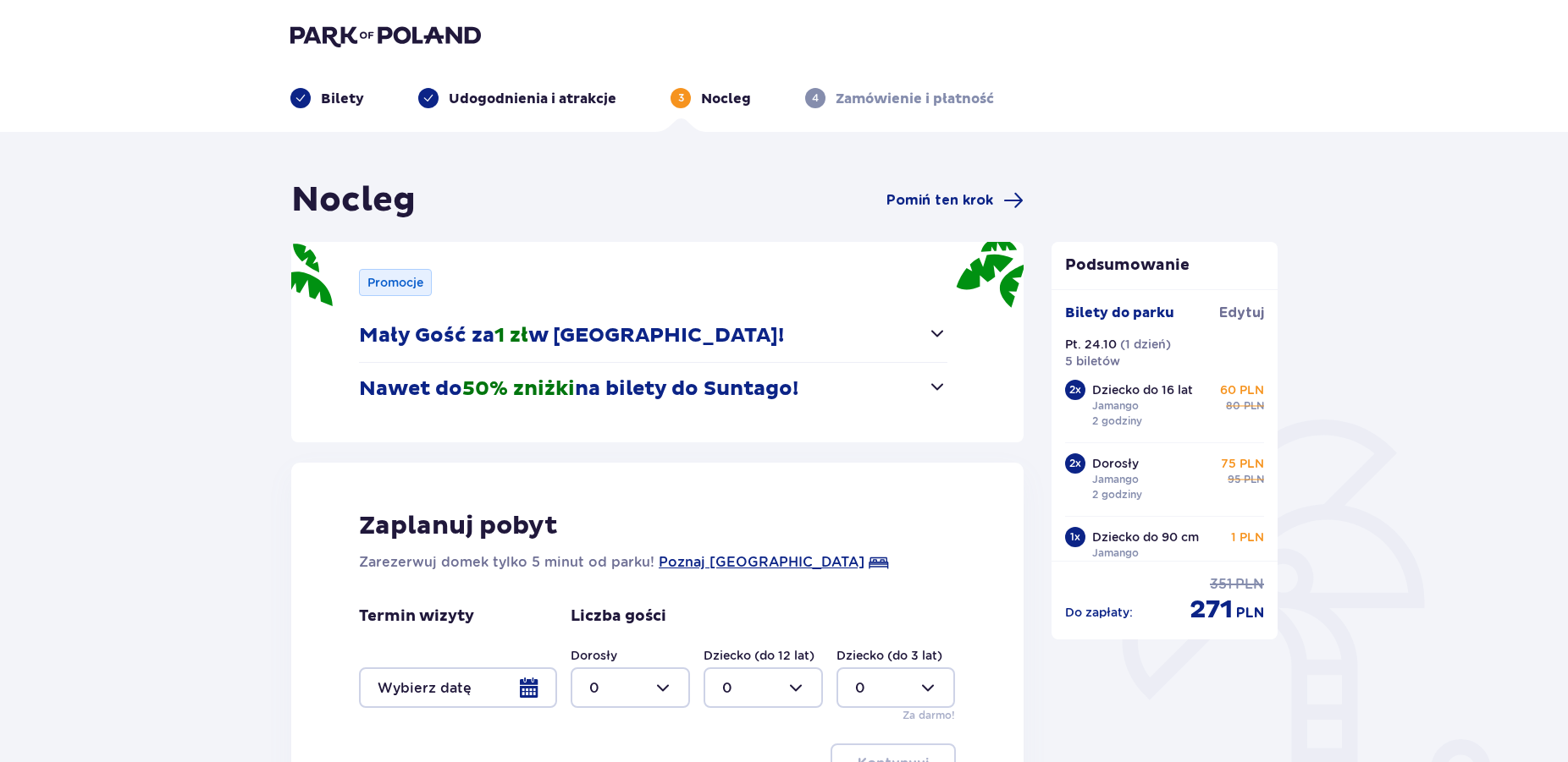
click at [939, 336] on span "button" at bounding box center [936, 333] width 20 height 20
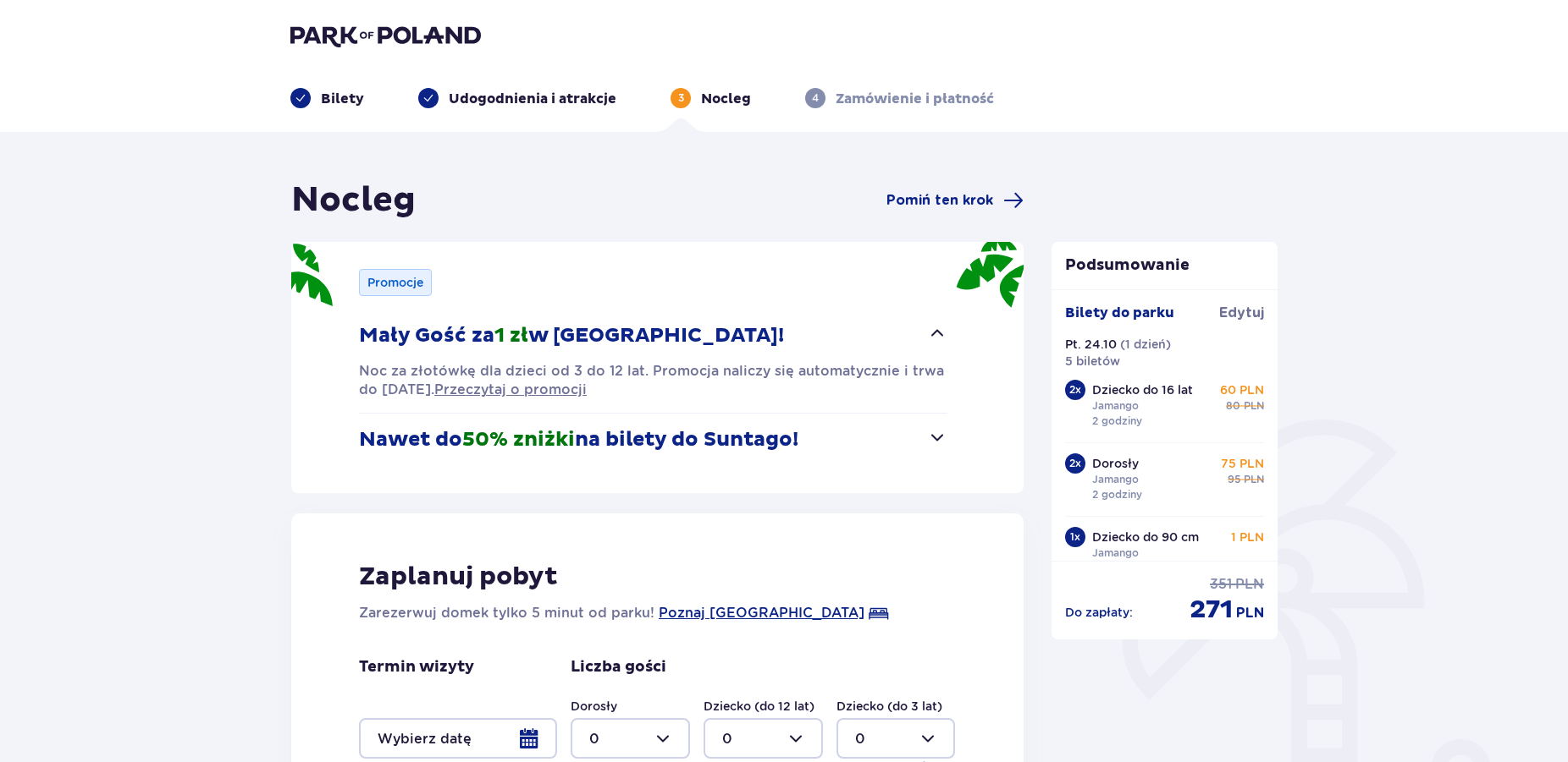
click at [936, 438] on span "button" at bounding box center [936, 437] width 20 height 20
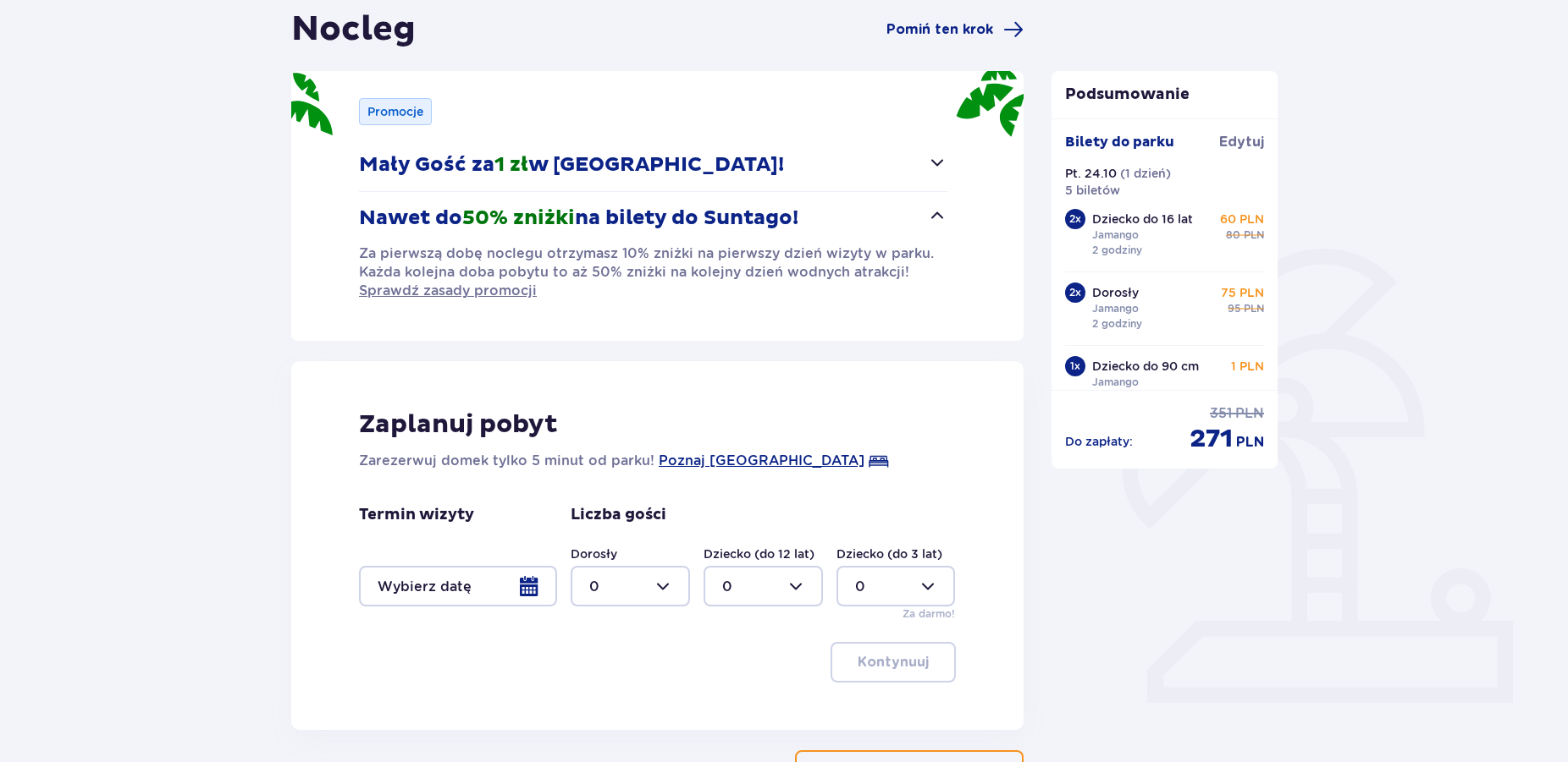
scroll to position [302, 0]
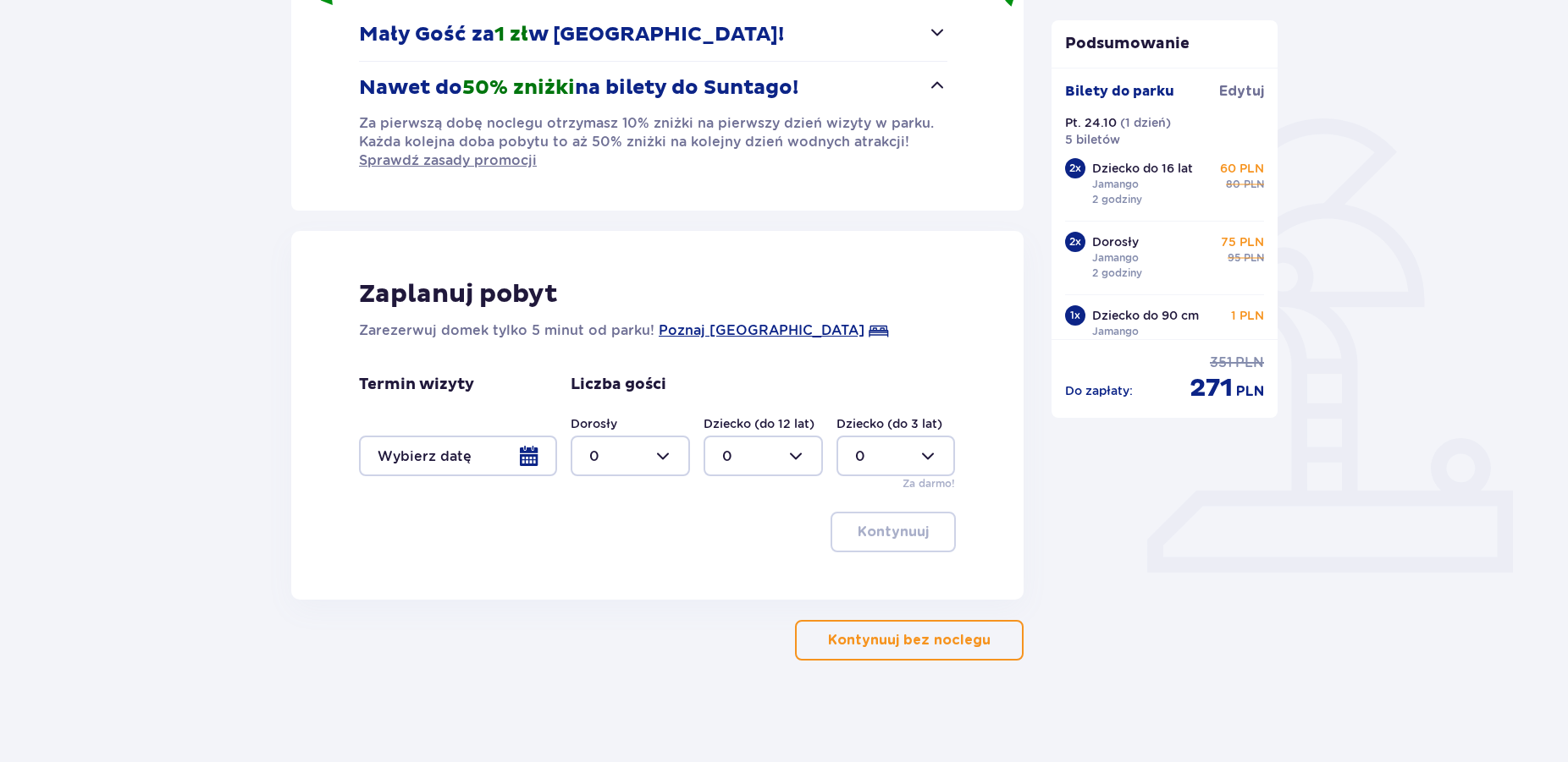
click at [529, 460] on div at bounding box center [457, 456] width 198 height 41
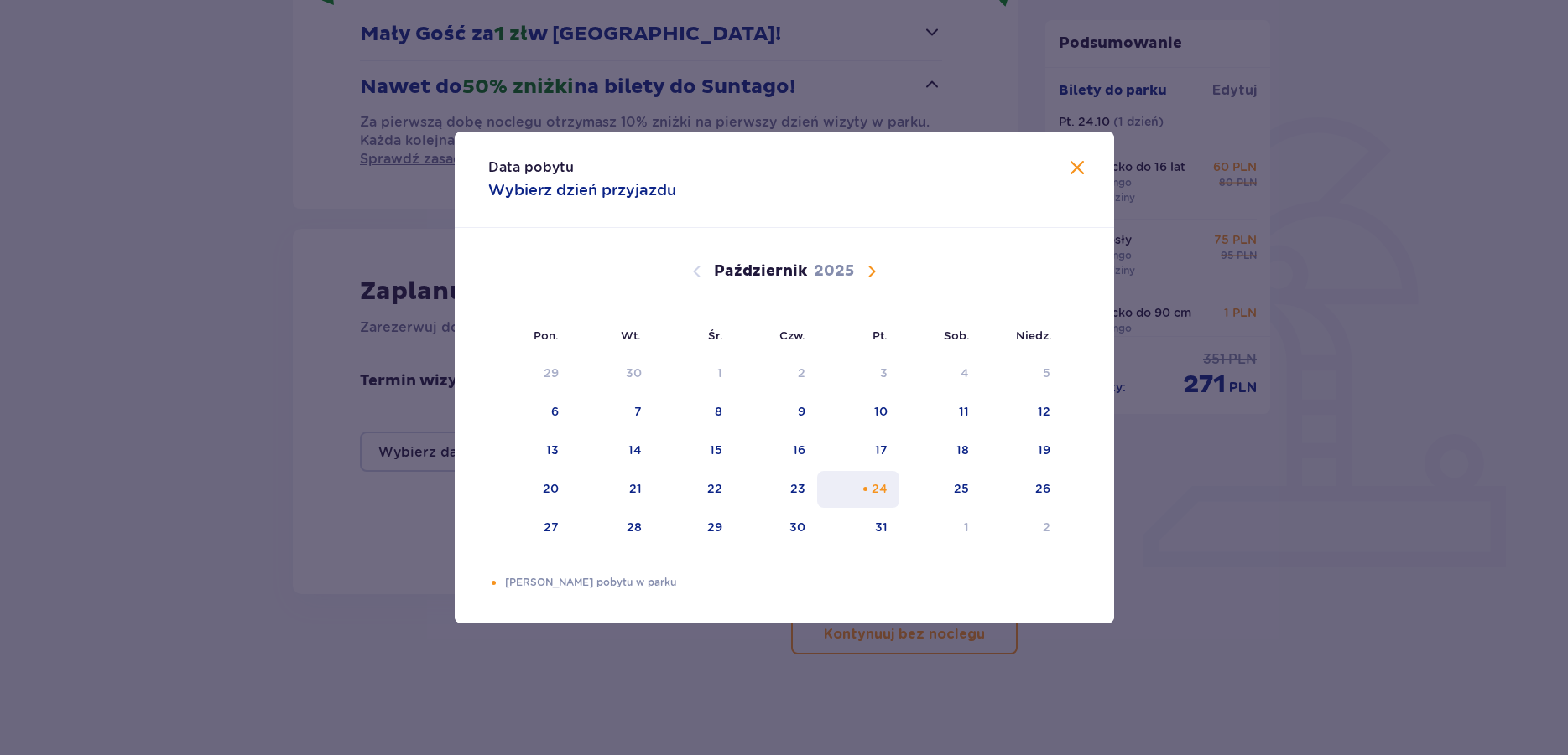
click at [880, 490] on div "24" at bounding box center [879, 489] width 16 height 17
click at [959, 495] on div "25" at bounding box center [961, 489] width 15 height 17
type input "24.10.25 - 25.10.25"
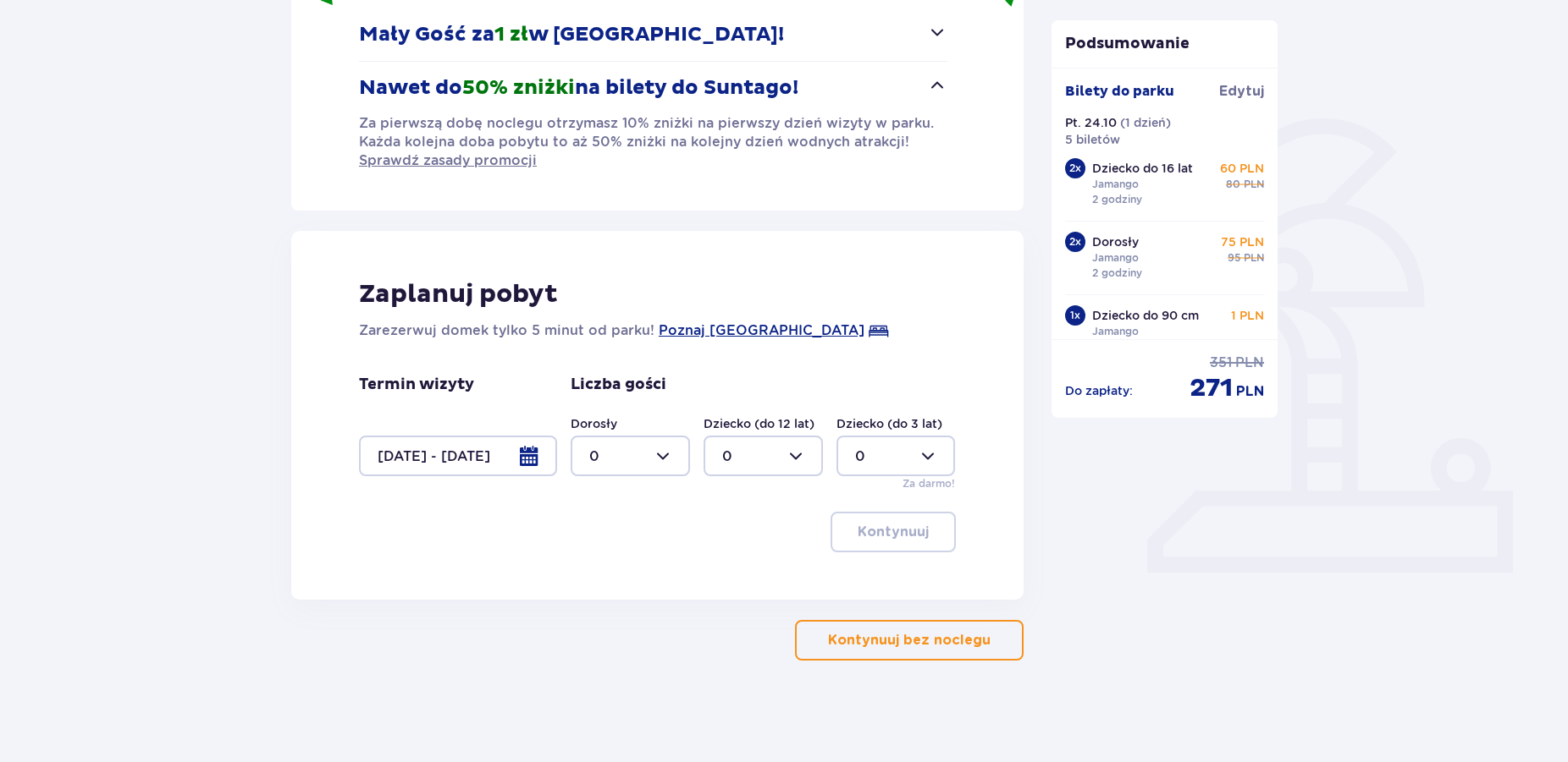
click at [669, 457] on div at bounding box center [630, 456] width 119 height 41
click at [602, 575] on div "2" at bounding box center [630, 578] width 83 height 19
type input "2"
click at [795, 457] on div at bounding box center [763, 456] width 119 height 41
click at [723, 543] on p "1" at bounding box center [725, 543] width 5 height 19
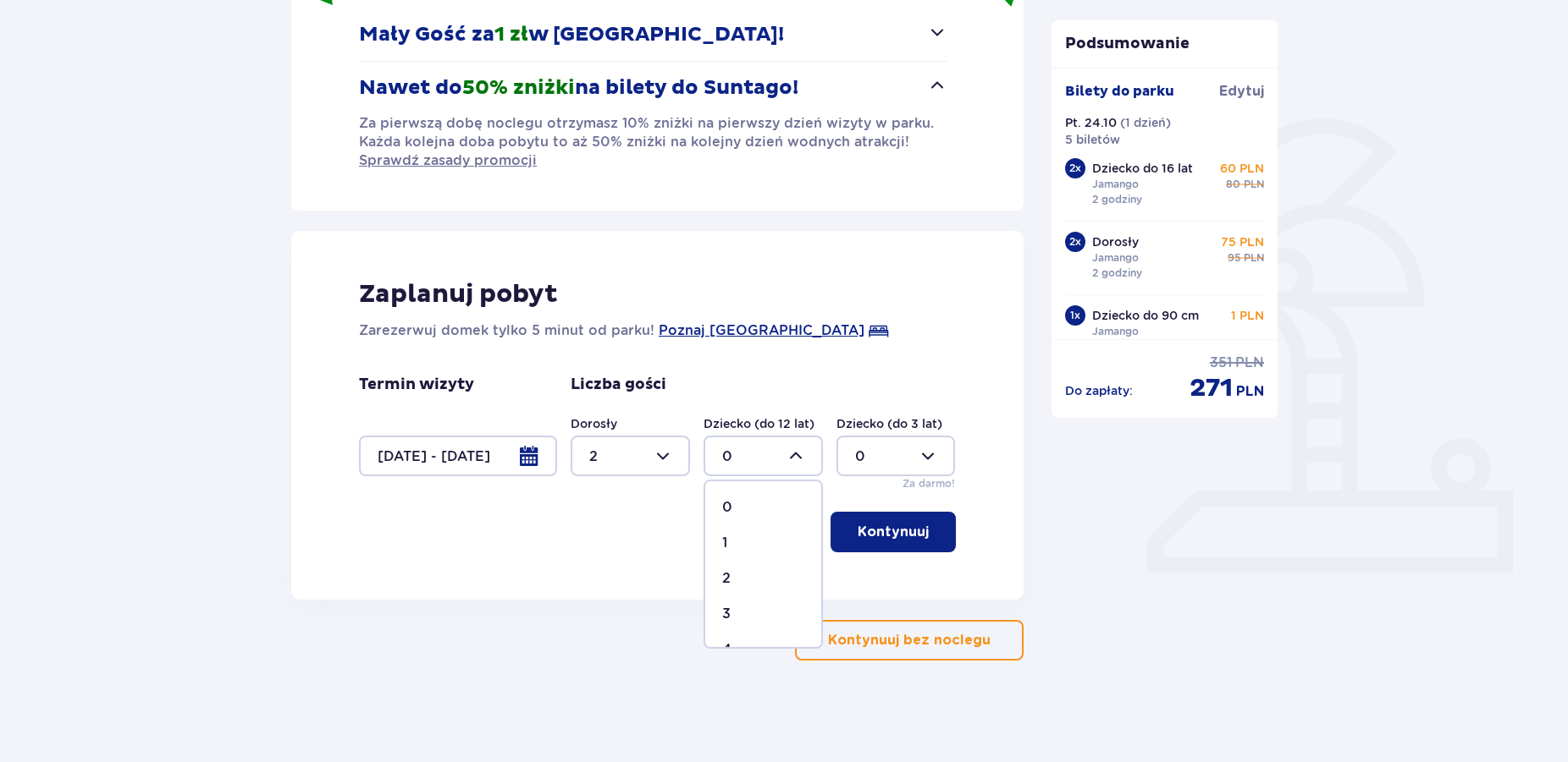
type input "1"
click at [924, 451] on div at bounding box center [895, 456] width 119 height 41
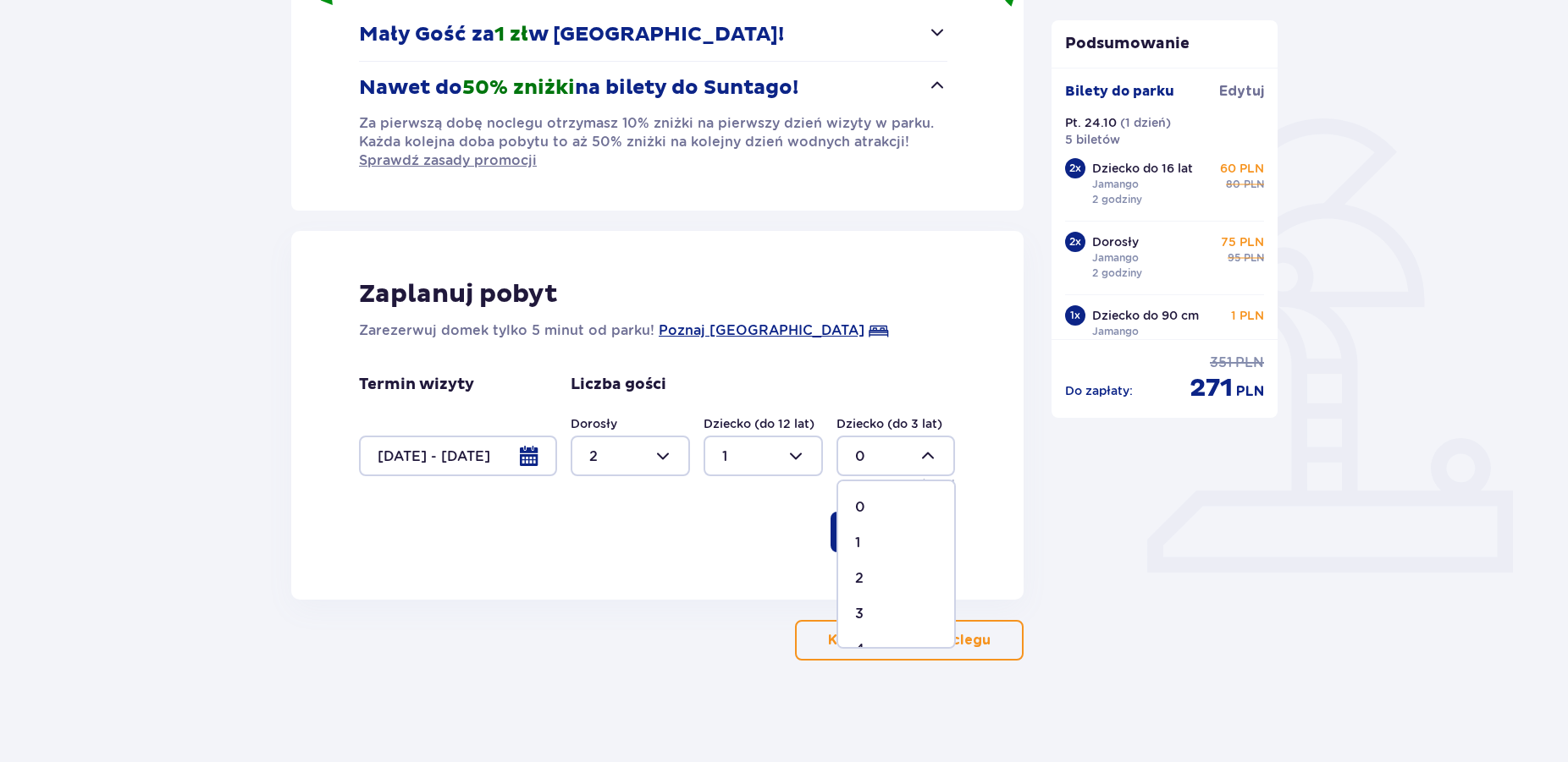
click at [854, 543] on span "1" at bounding box center [895, 543] width 116 height 35
type input "1"
click at [658, 458] on div at bounding box center [630, 456] width 119 height 41
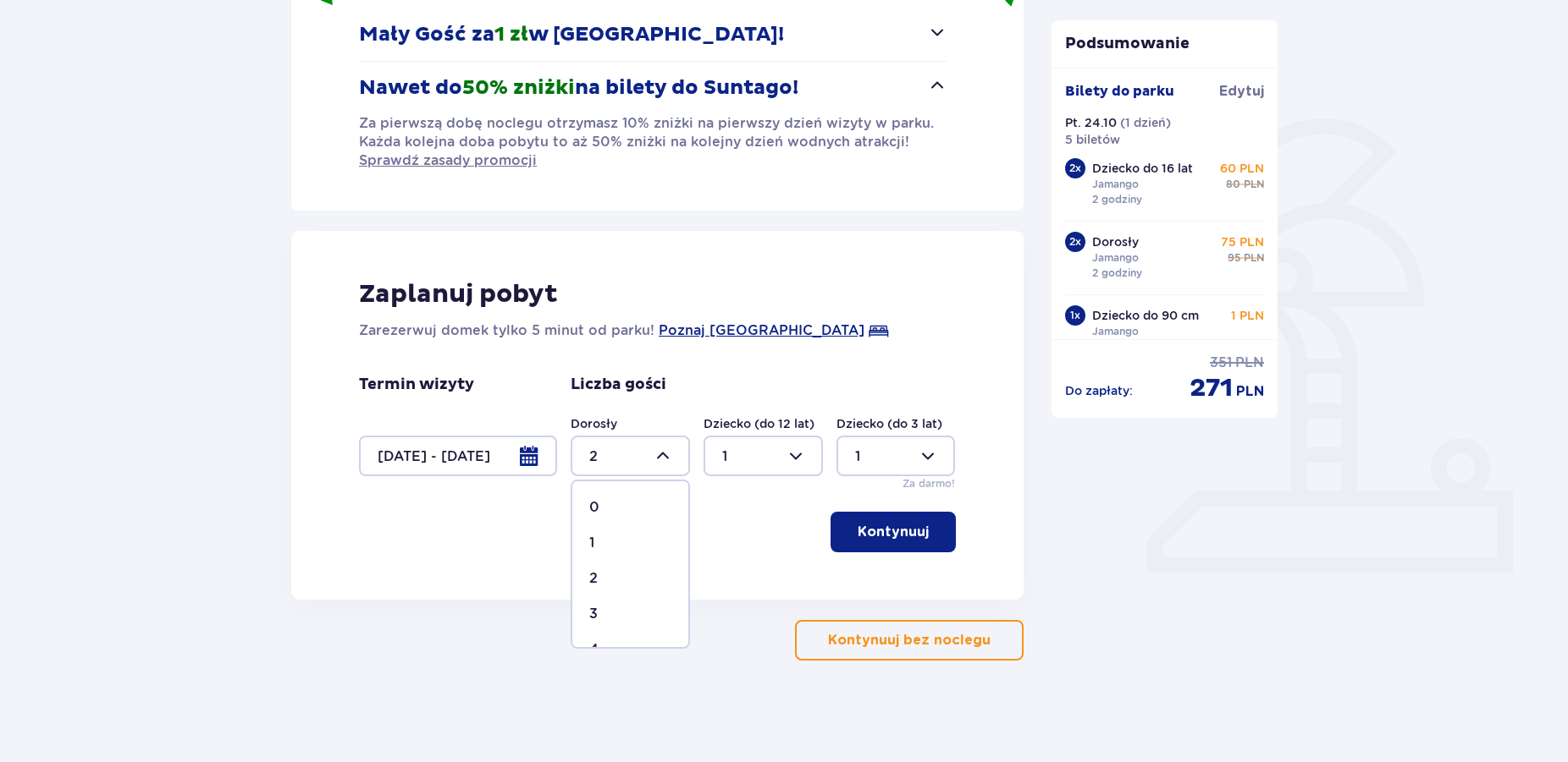
click at [598, 614] on div "3" at bounding box center [630, 614] width 83 height 19
type input "3"
click at [910, 540] on p "Kontynuuj" at bounding box center [893, 531] width 71 height 19
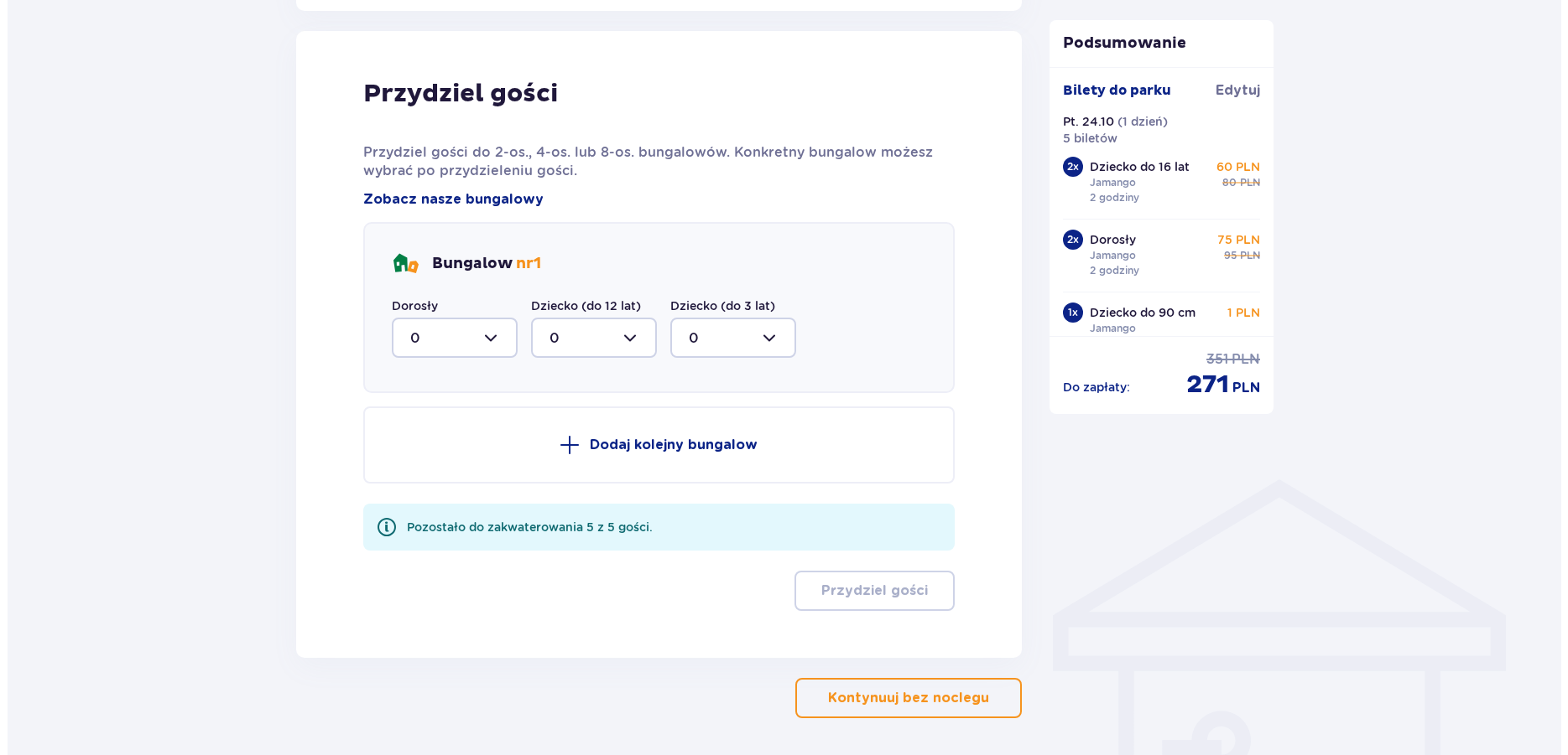
scroll to position [893, 0]
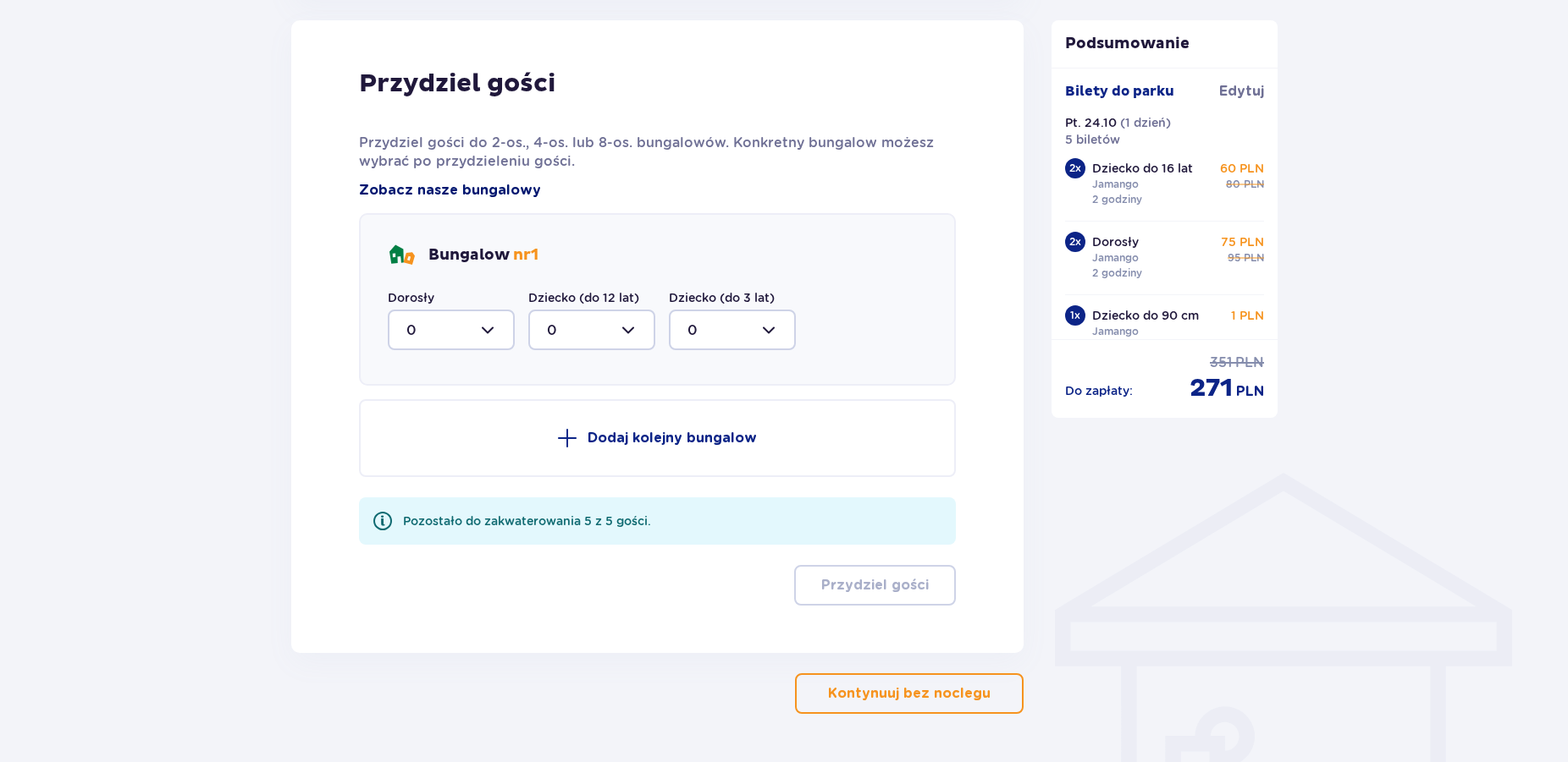
click at [517, 193] on span "Zobacz nasze bungalowy" at bounding box center [449, 190] width 182 height 19
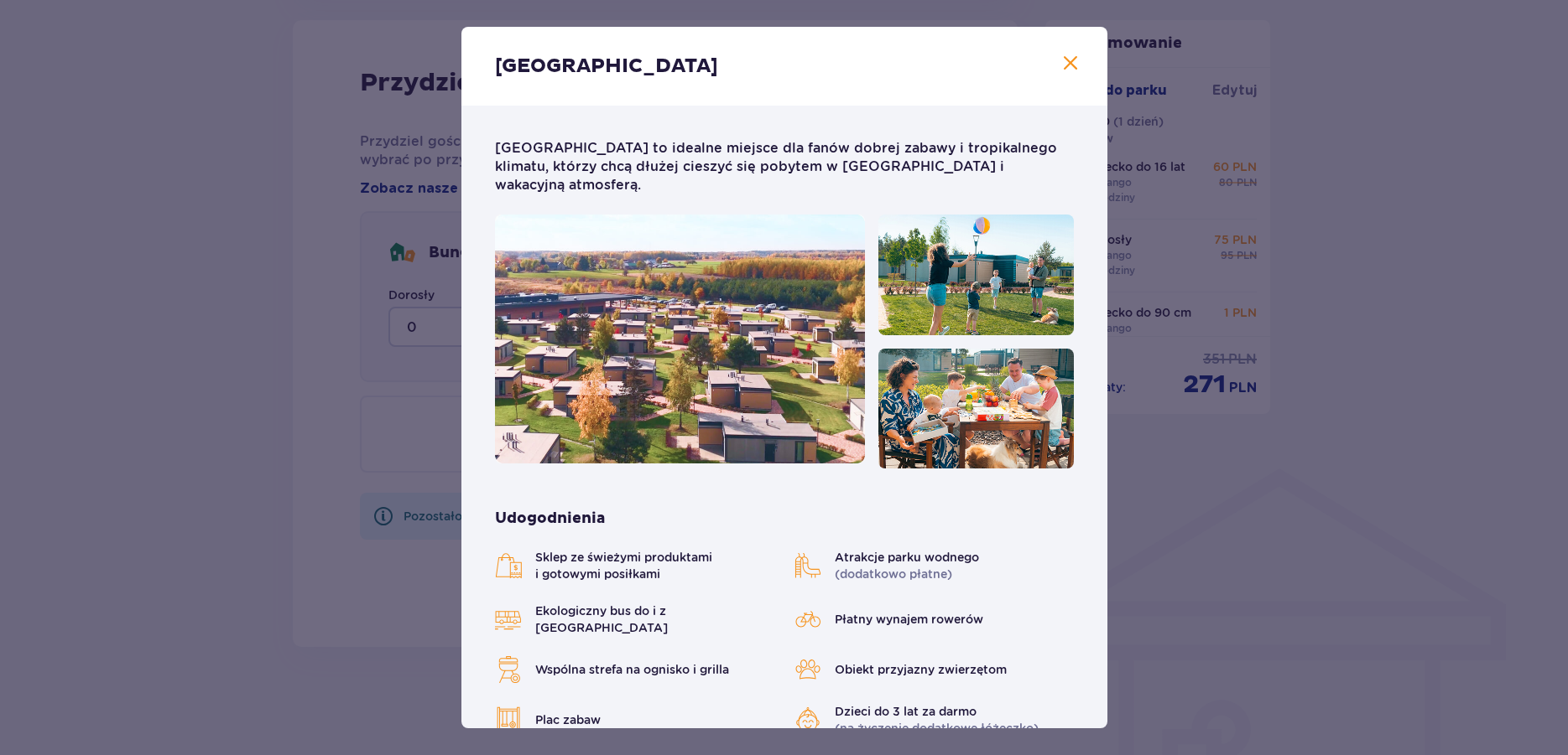
drag, startPoint x: 779, startPoint y: 59, endPoint x: 942, endPoint y: 61, distance: 163.0
click at [780, 59] on div "Suntago Village" at bounding box center [784, 67] width 645 height 79
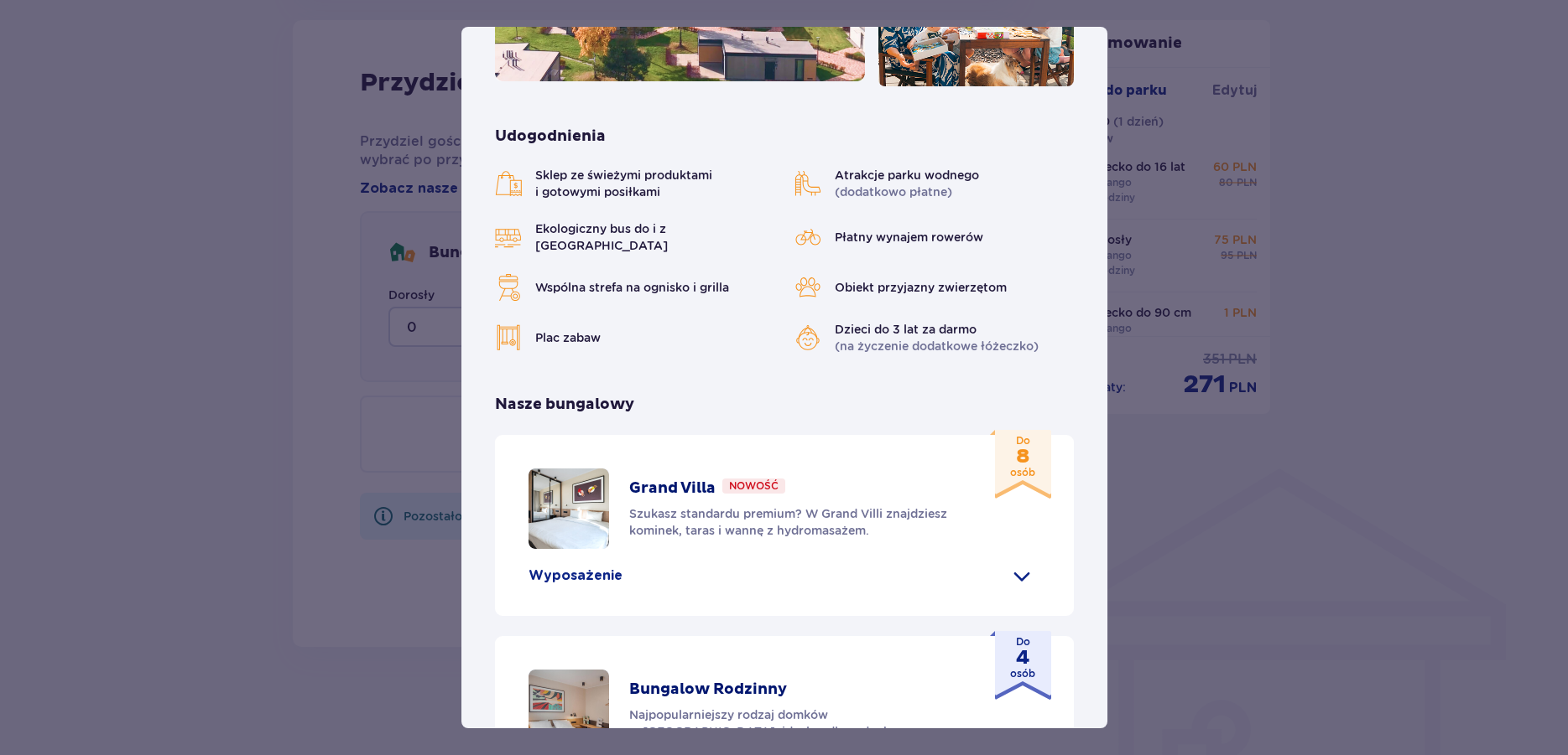
scroll to position [706, 0]
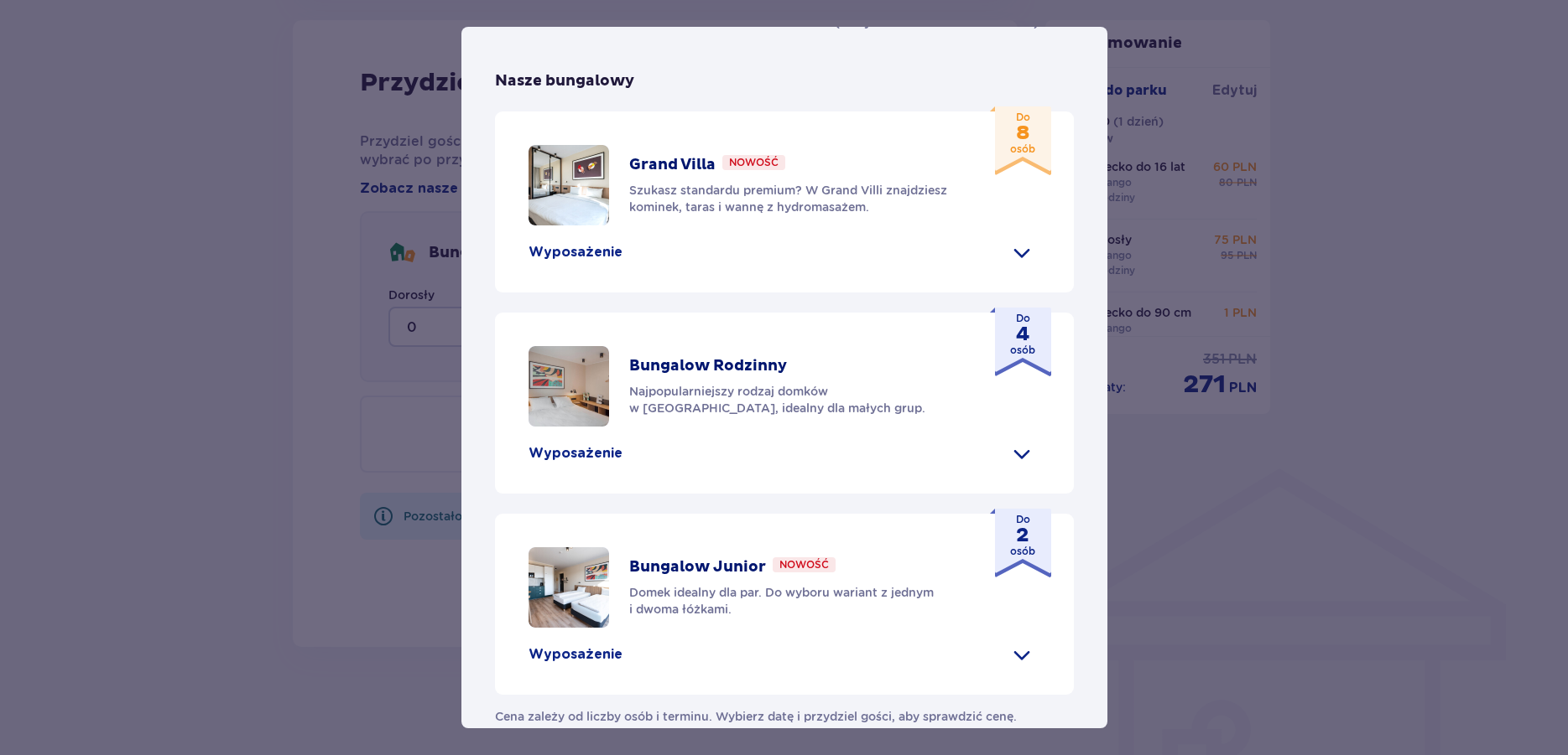
click at [1010, 319] on p "Do 4 osób" at bounding box center [1022, 334] width 26 height 47
click at [1009, 440] on span at bounding box center [1022, 454] width 27 height 27
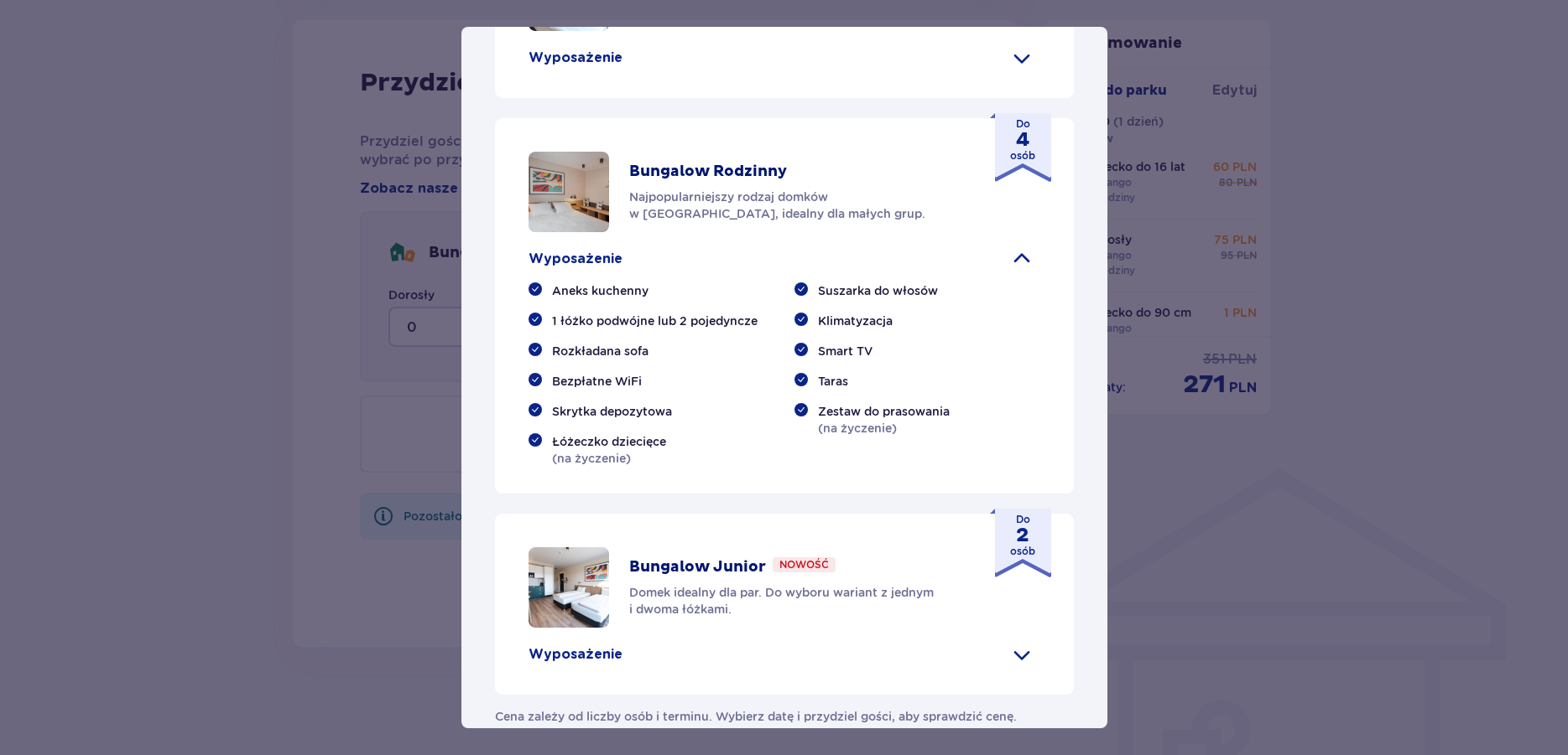
scroll to position [327, 0]
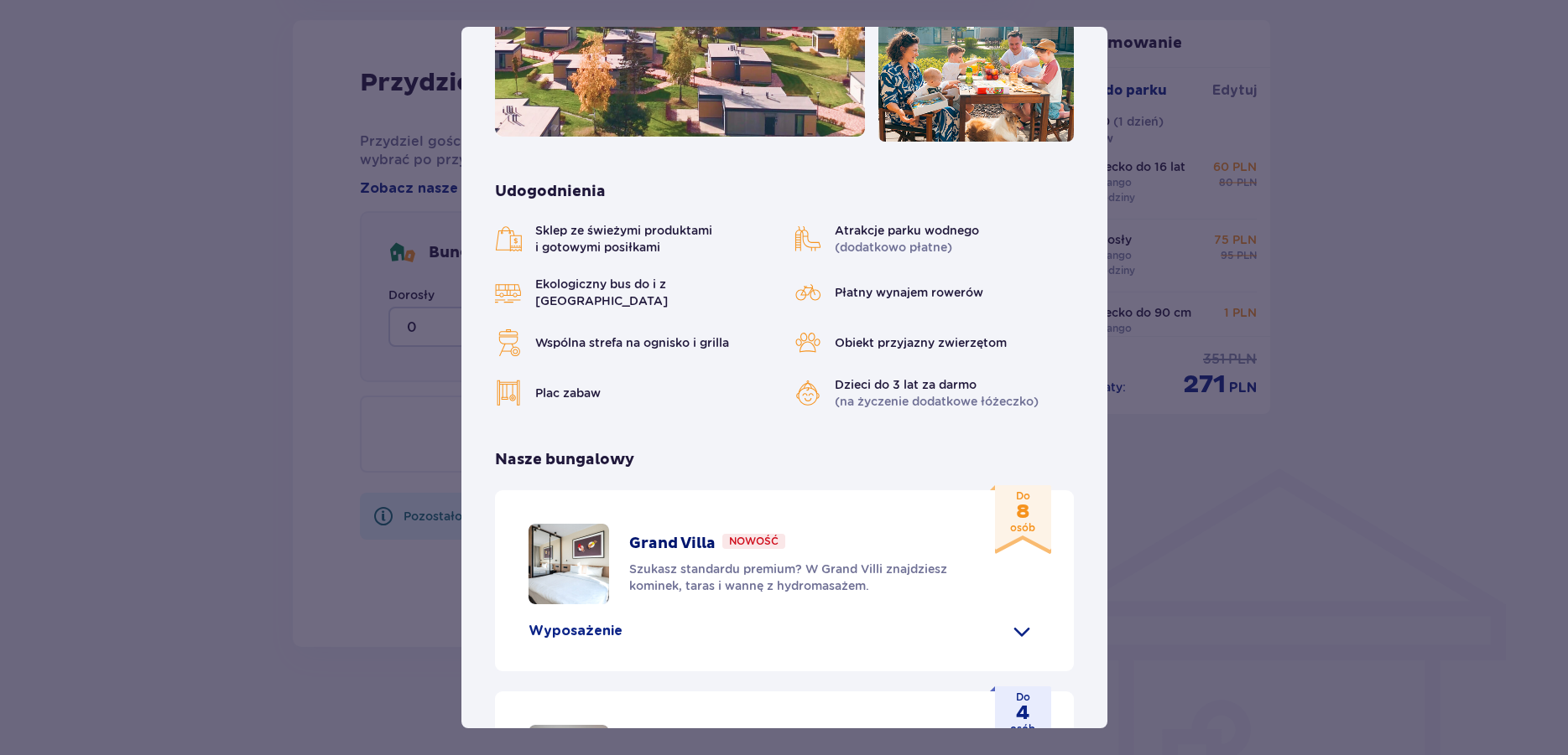
click at [1010, 618] on span at bounding box center [1022, 631] width 27 height 27
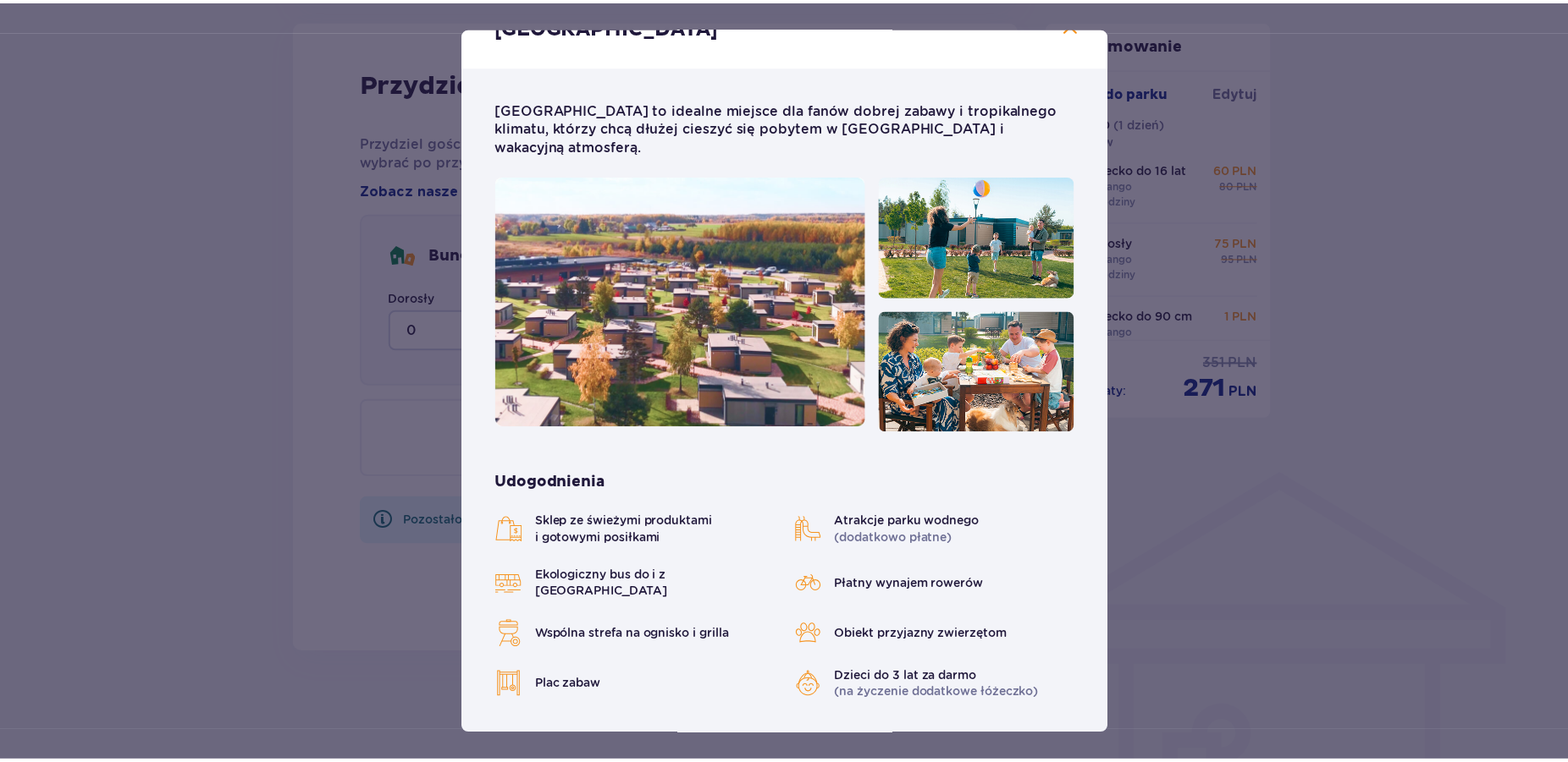
scroll to position [0, 0]
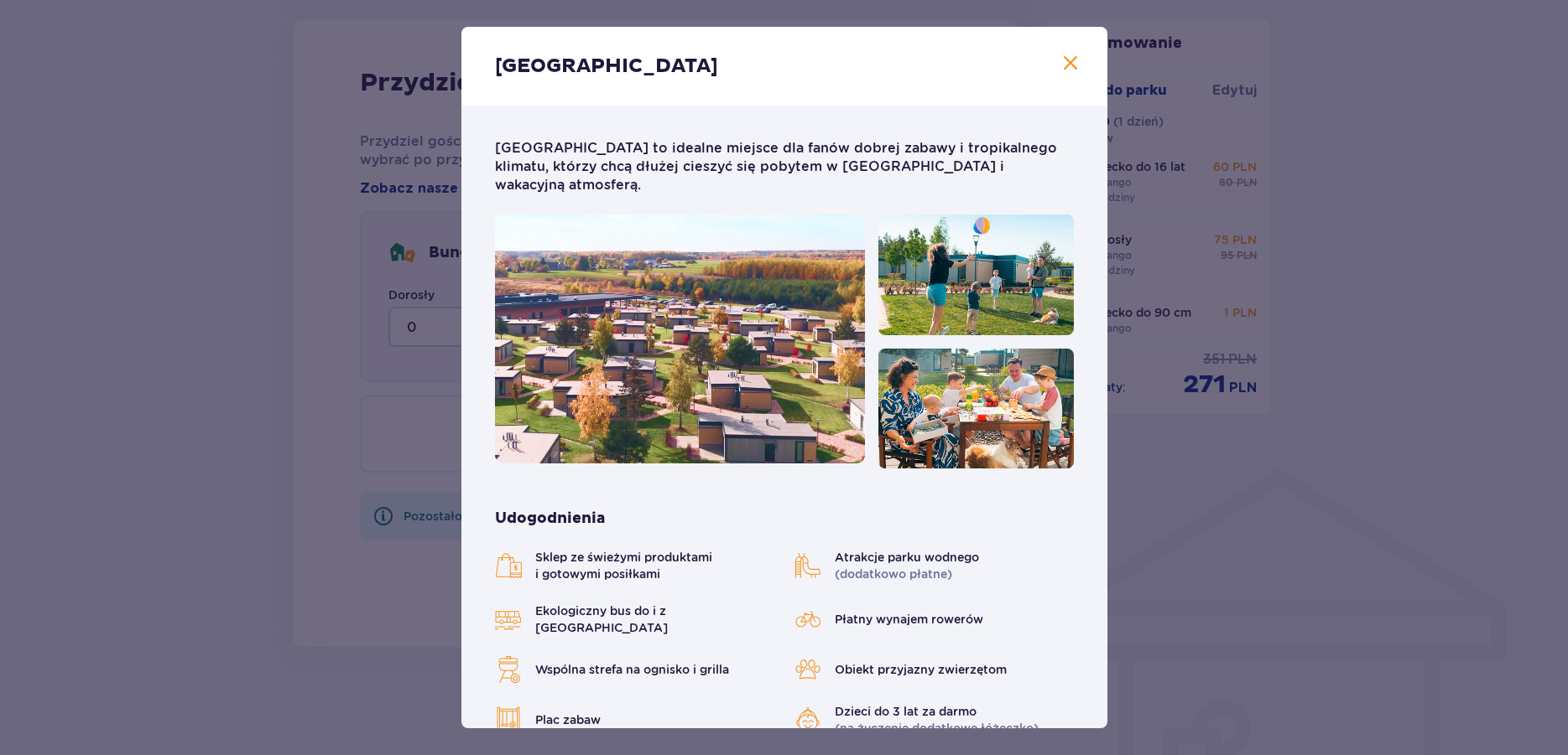
click at [1061, 63] on span "Zamknij" at bounding box center [1070, 63] width 20 height 20
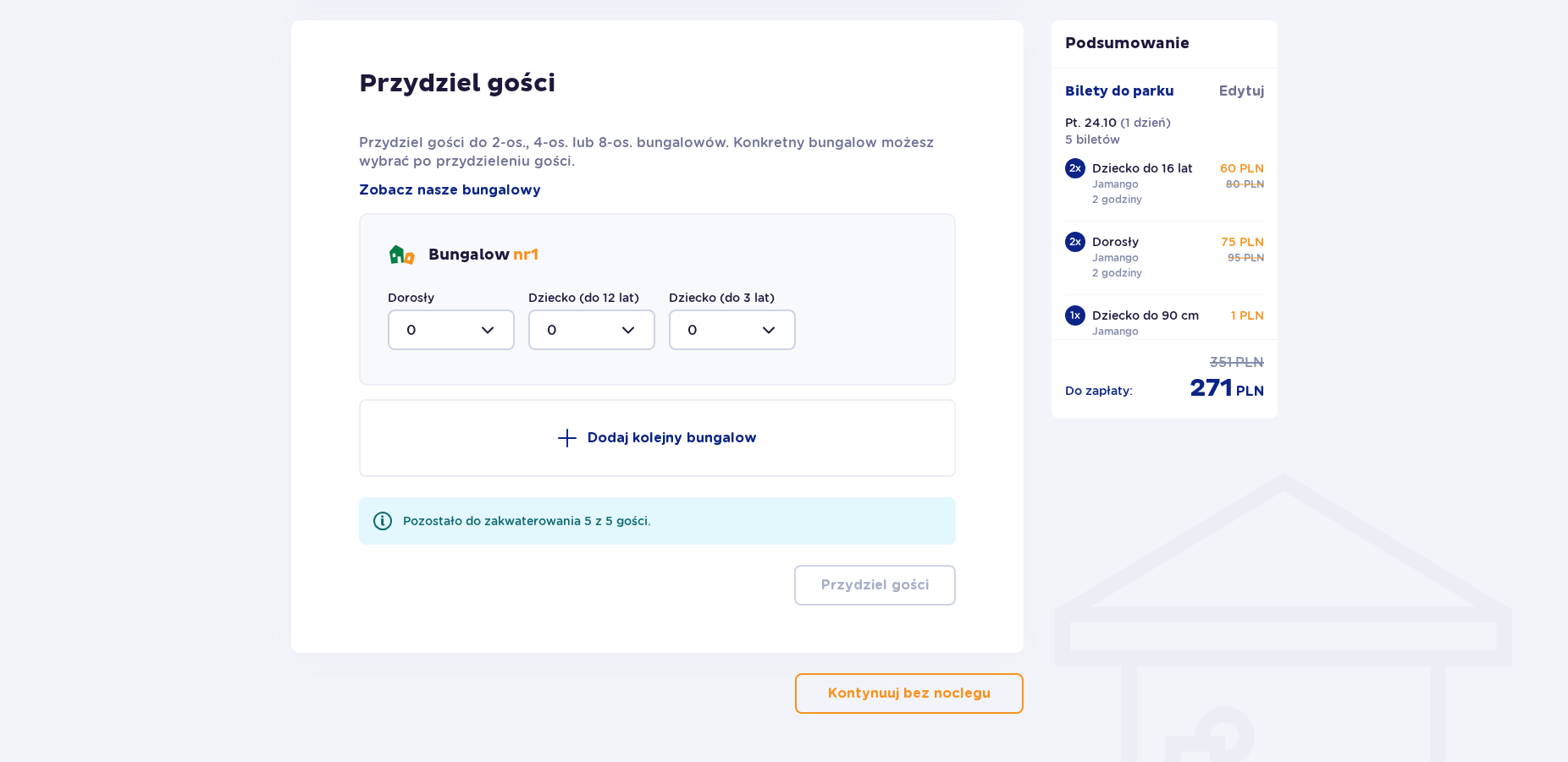
click at [485, 331] on div at bounding box center [451, 330] width 127 height 41
click at [422, 493] on div "3" at bounding box center [451, 488] width 90 height 19
type input "3"
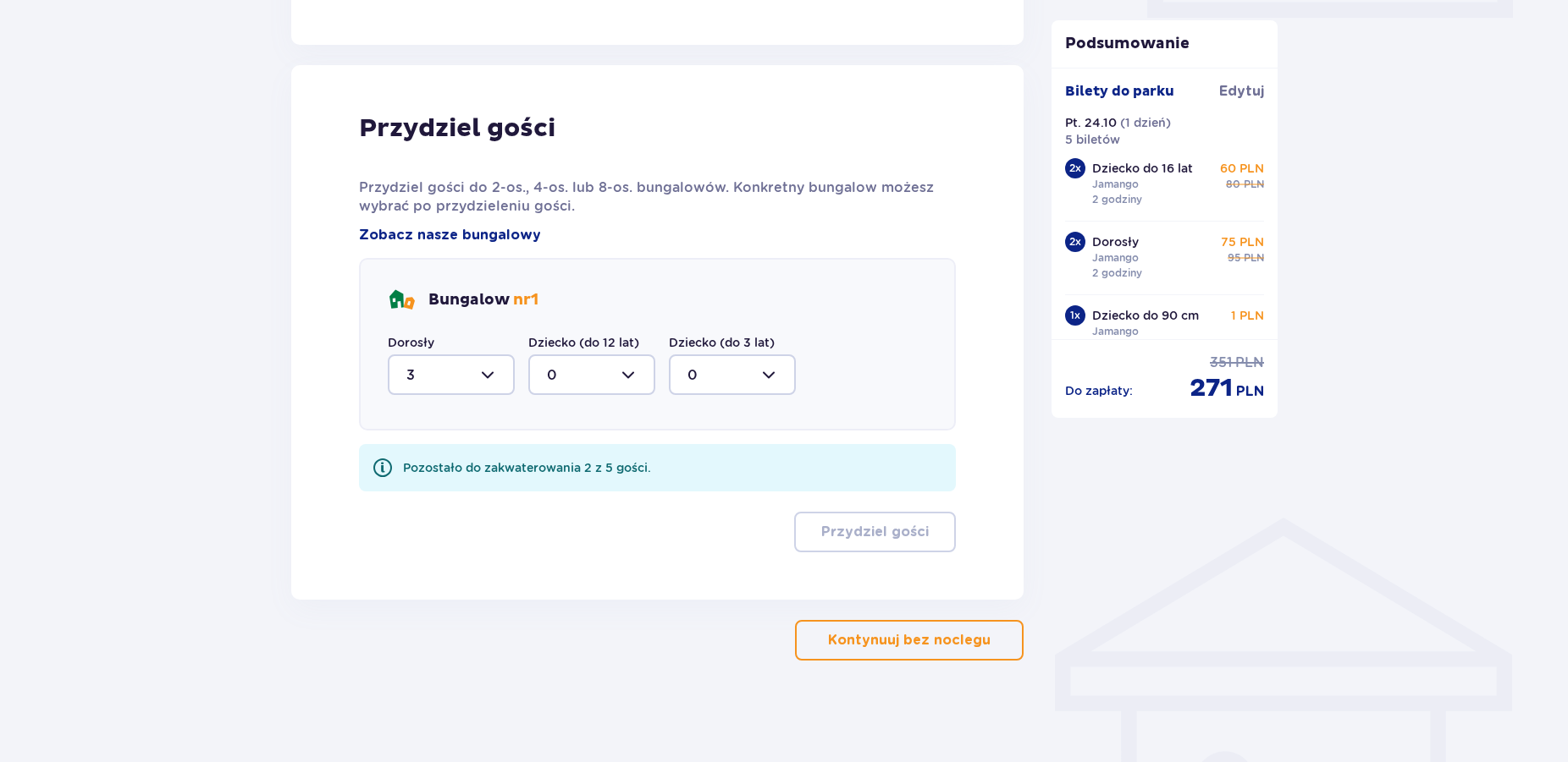
scroll to position [856, 0]
click at [629, 372] on div at bounding box center [591, 375] width 127 height 41
click at [581, 457] on div "1" at bounding box center [591, 461] width 90 height 19
type input "1"
click at [767, 379] on div at bounding box center [732, 375] width 127 height 41
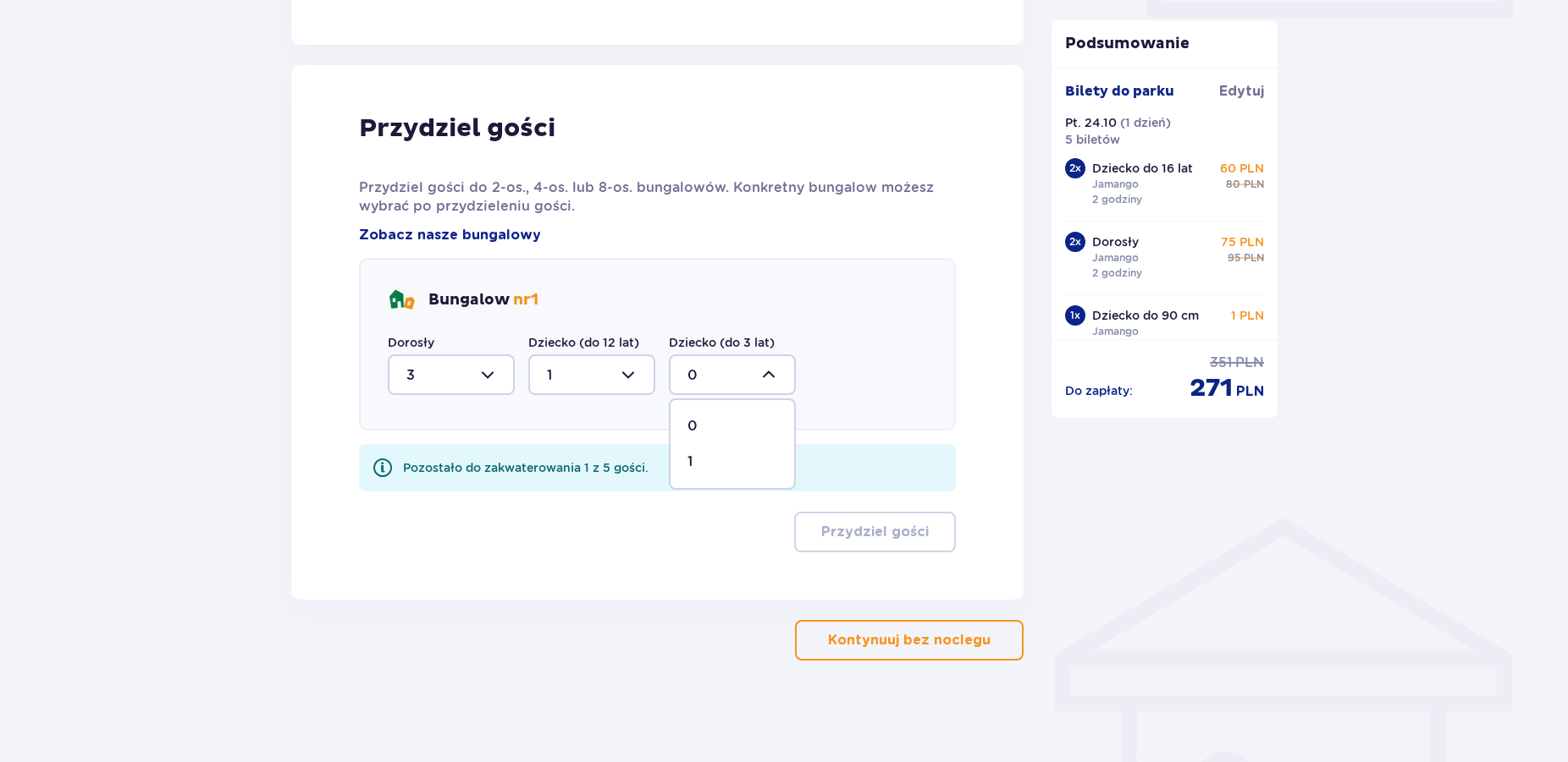
click at [715, 461] on div "1" at bounding box center [732, 461] width 90 height 19
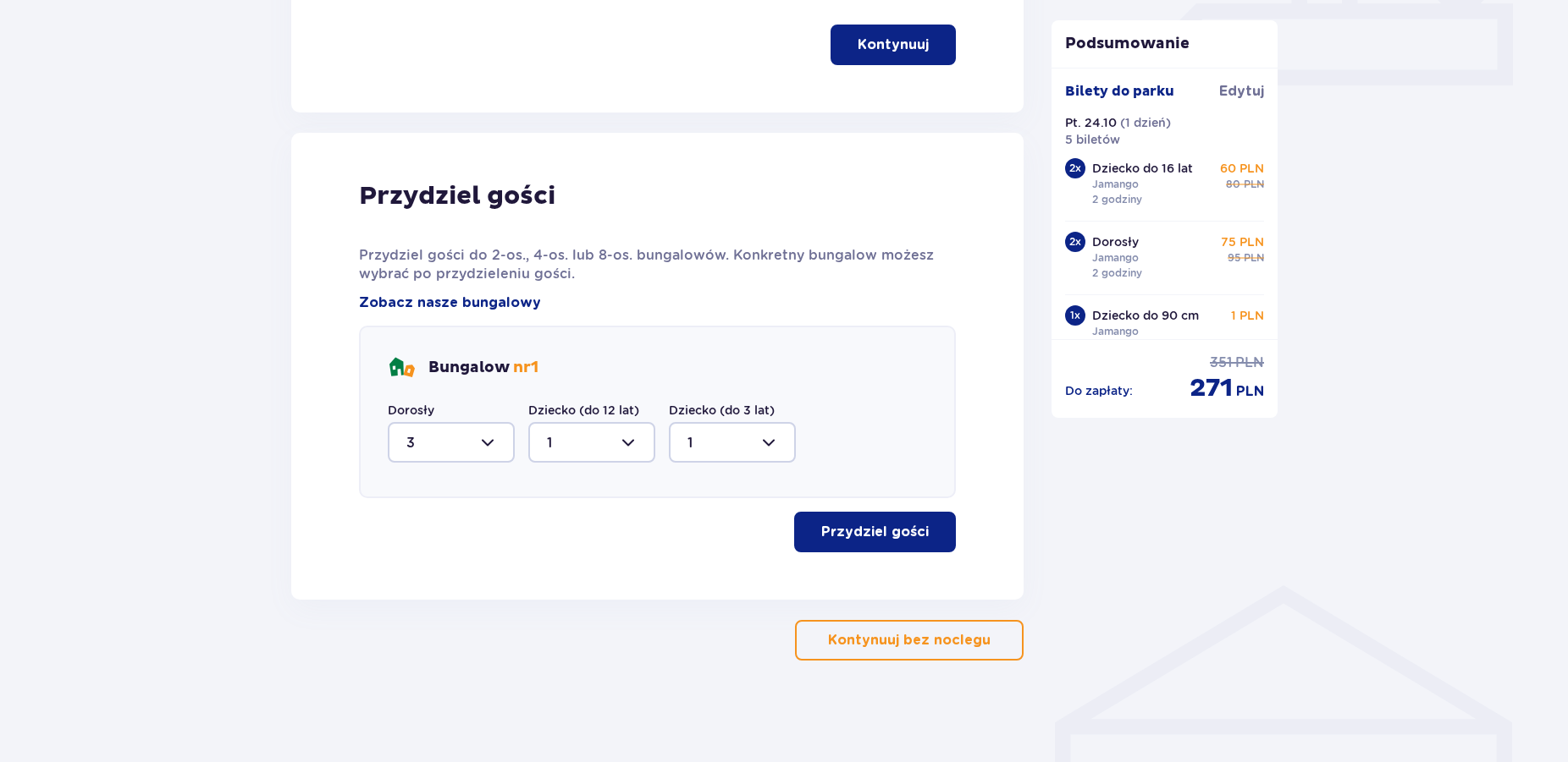
type input "1"
click at [902, 535] on p "Przydziel gości" at bounding box center [874, 531] width 107 height 19
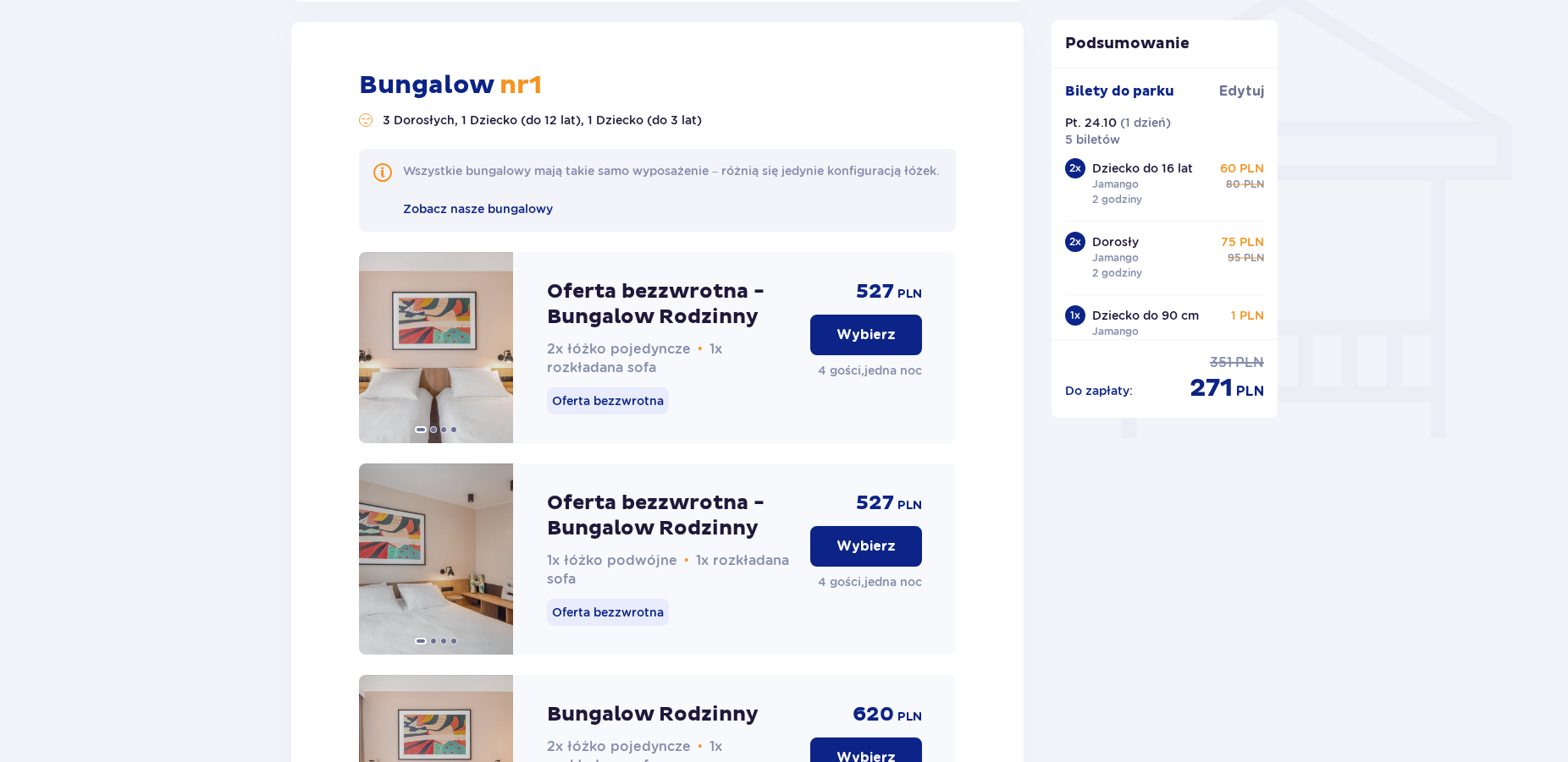
scroll to position [1388, 0]
